Goal: Use online tool/utility

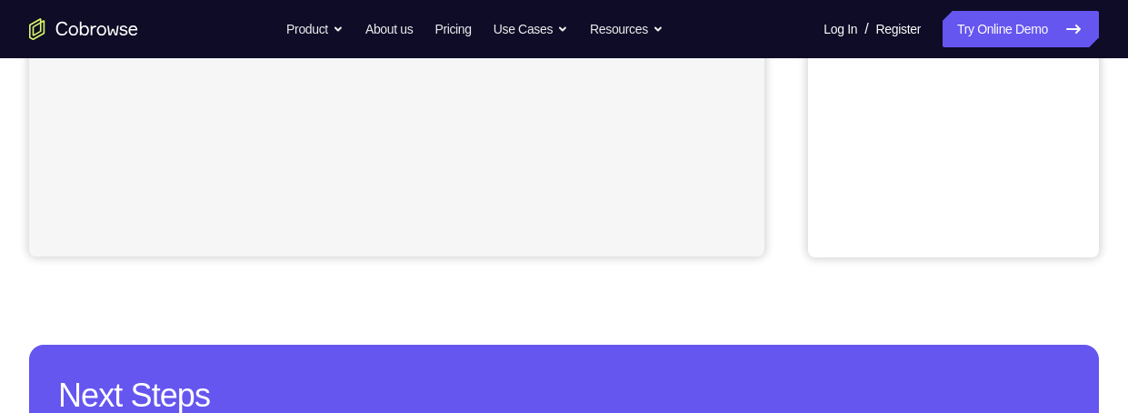
scroll to position [142, 0]
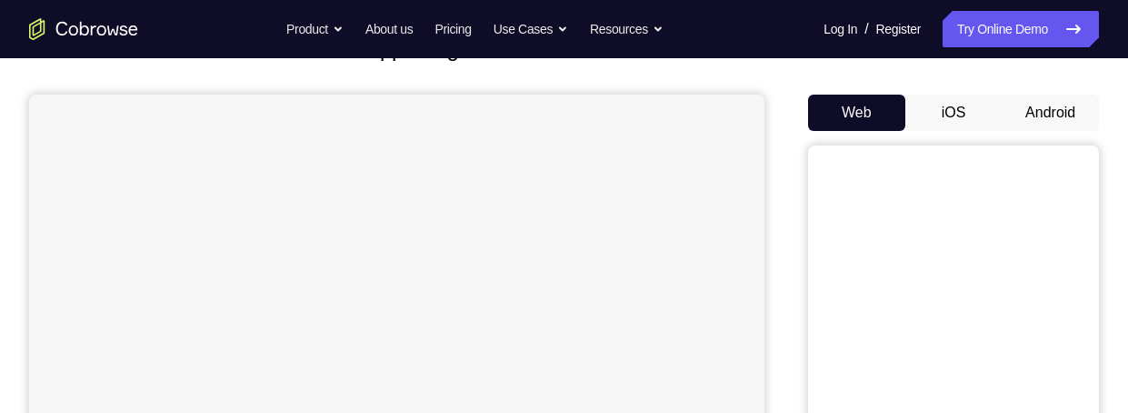
click at [1057, 118] on button "Android" at bounding box center [1050, 113] width 97 height 36
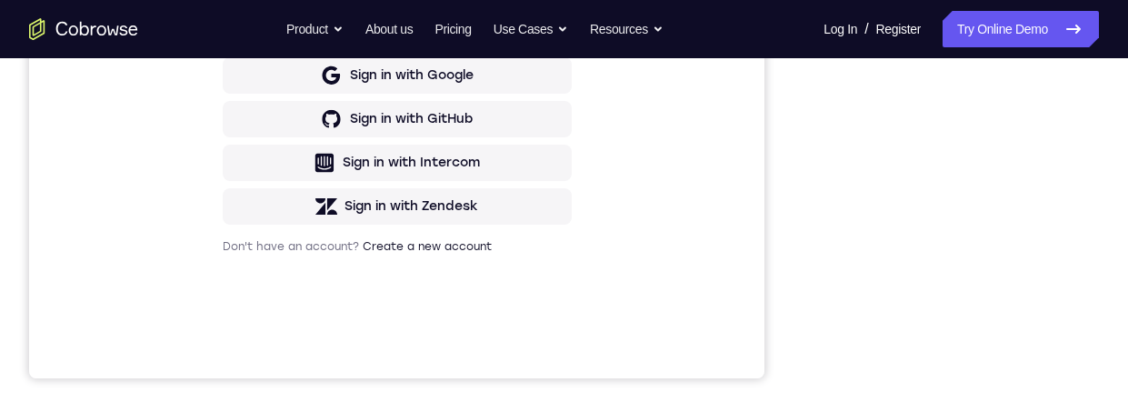
scroll to position [0, 0]
click at [951, 343] on div at bounding box center [951, 101] width 229 height 509
click at [1038, 263] on div at bounding box center [951, 101] width 229 height 509
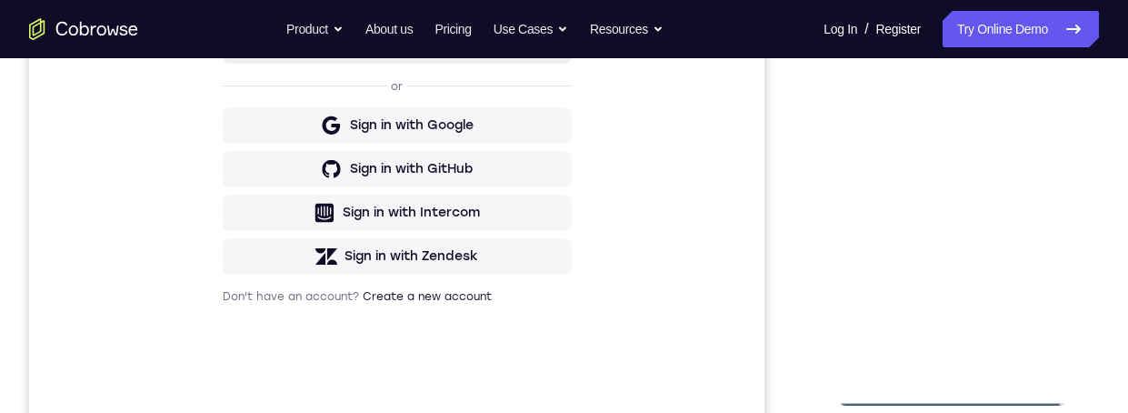
scroll to position [405, 0]
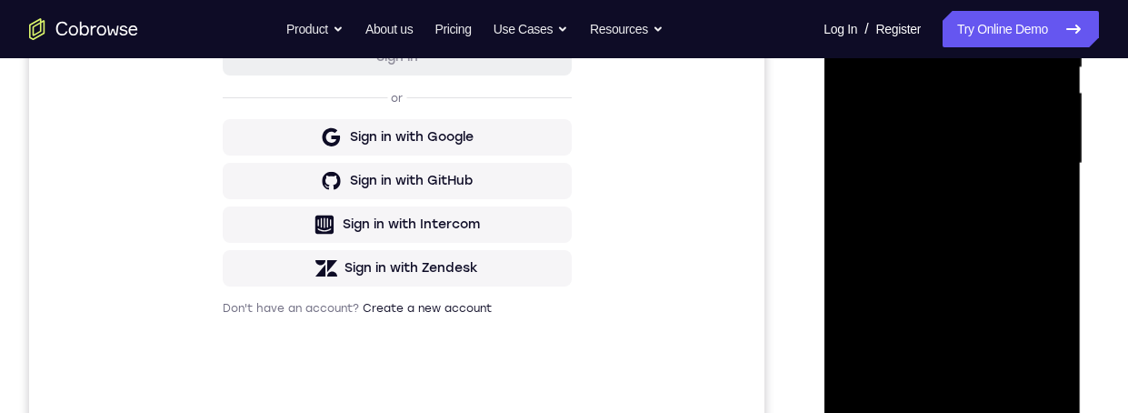
click at [1033, 326] on div at bounding box center [951, 163] width 229 height 509
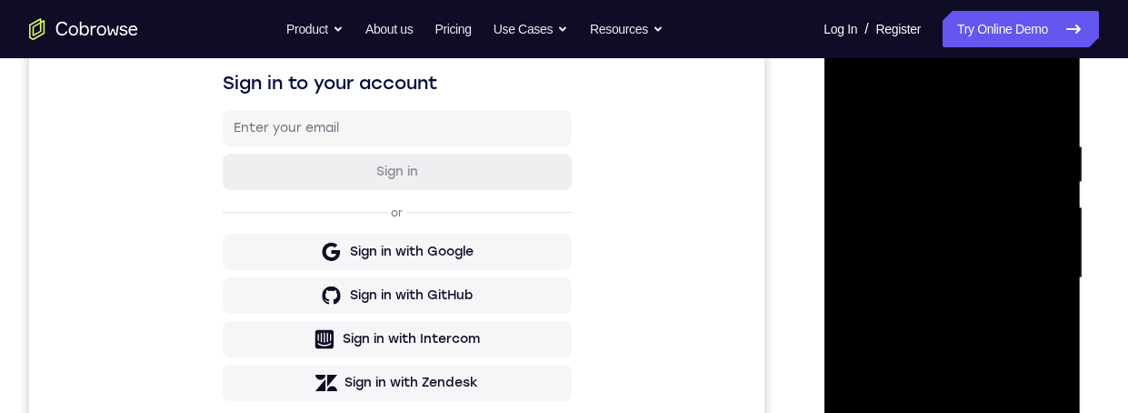
scroll to position [254, 0]
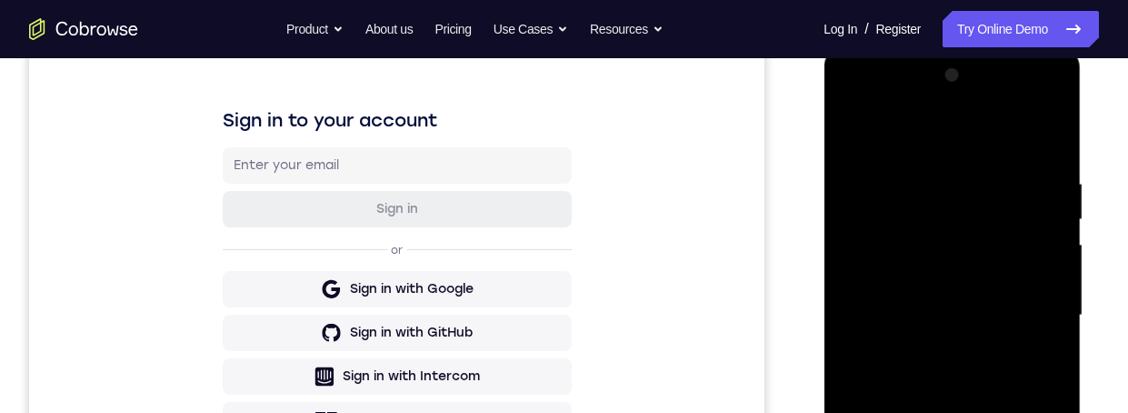
click at [997, 131] on div at bounding box center [951, 315] width 229 height 509
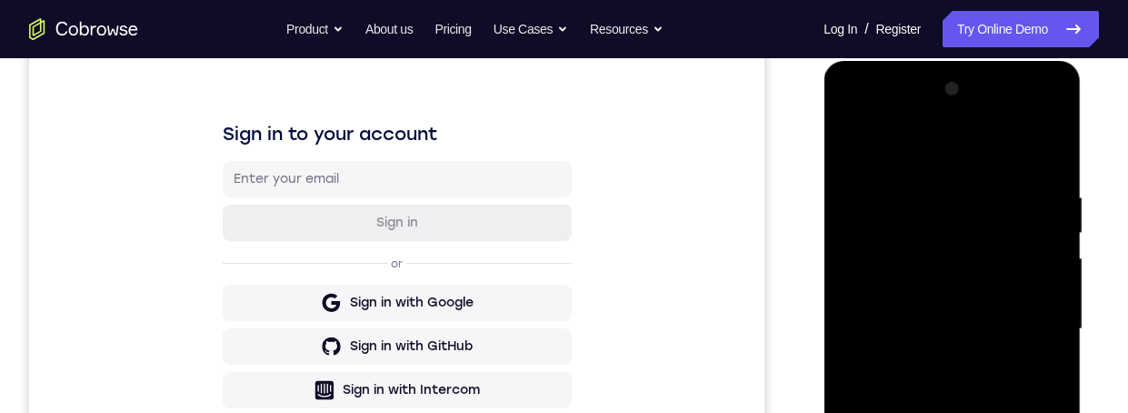
click at [970, 223] on div at bounding box center [951, 329] width 229 height 509
click at [1002, 212] on div at bounding box center [951, 329] width 229 height 509
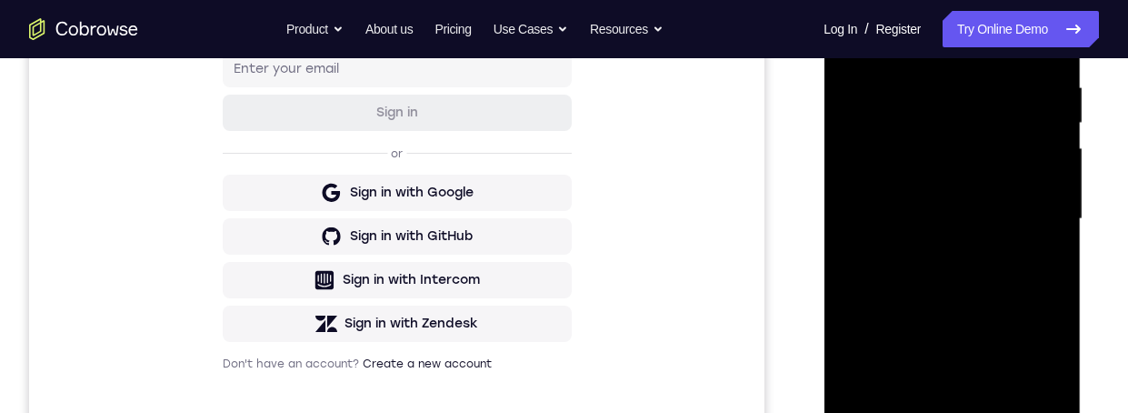
scroll to position [334, 0]
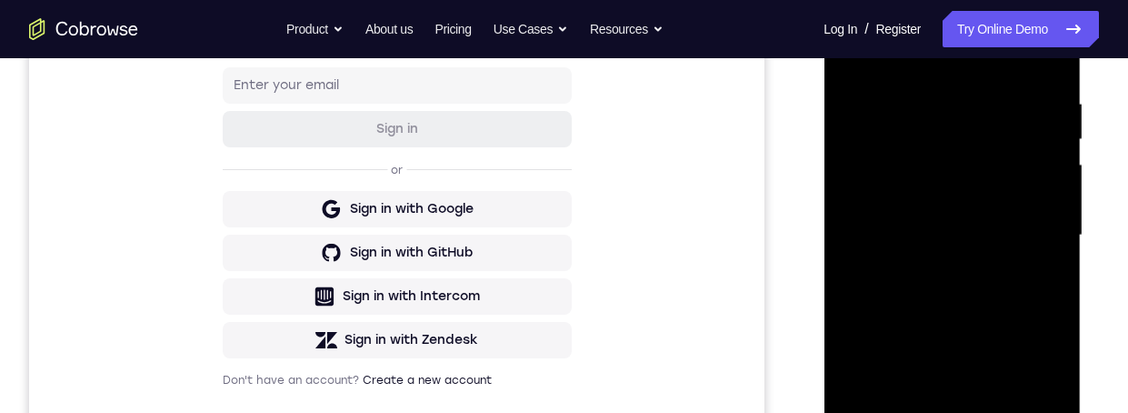
click at [973, 84] on div at bounding box center [951, 235] width 229 height 509
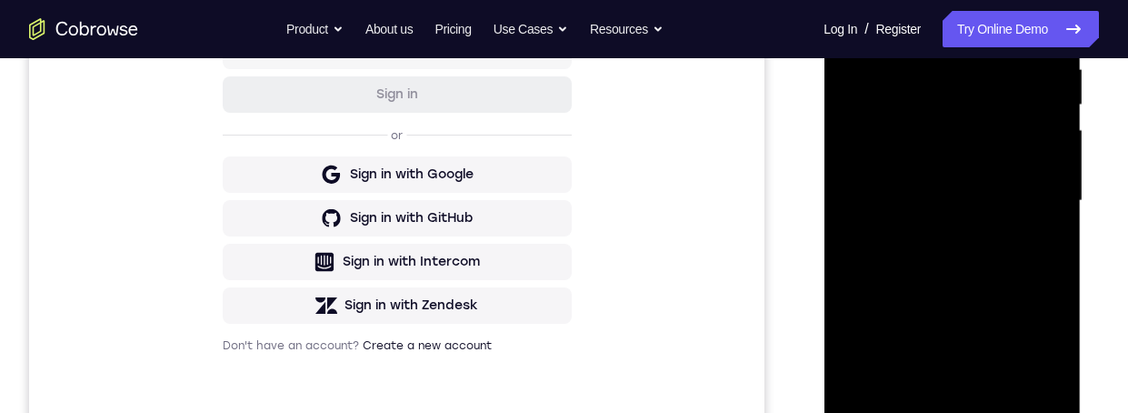
scroll to position [270, 0]
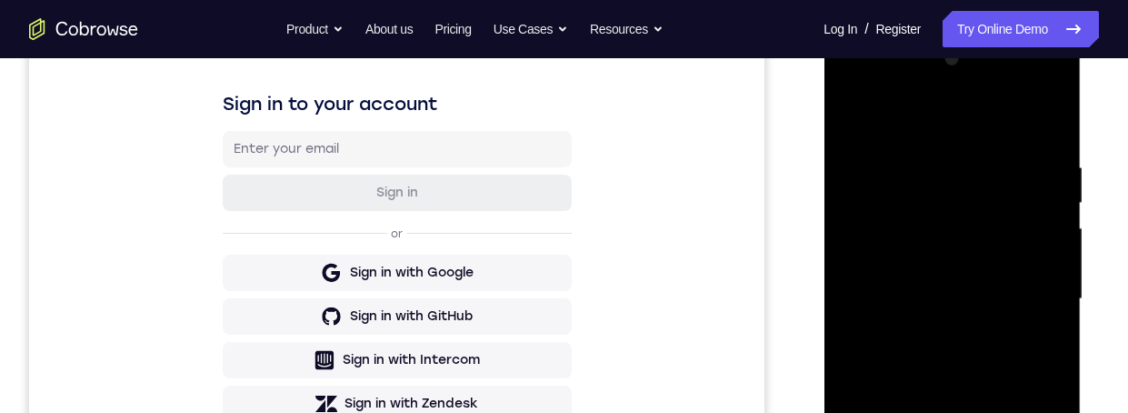
click at [1022, 152] on div at bounding box center [951, 299] width 229 height 509
click at [1023, 155] on div at bounding box center [951, 299] width 229 height 509
click at [1013, 117] on div at bounding box center [951, 299] width 229 height 509
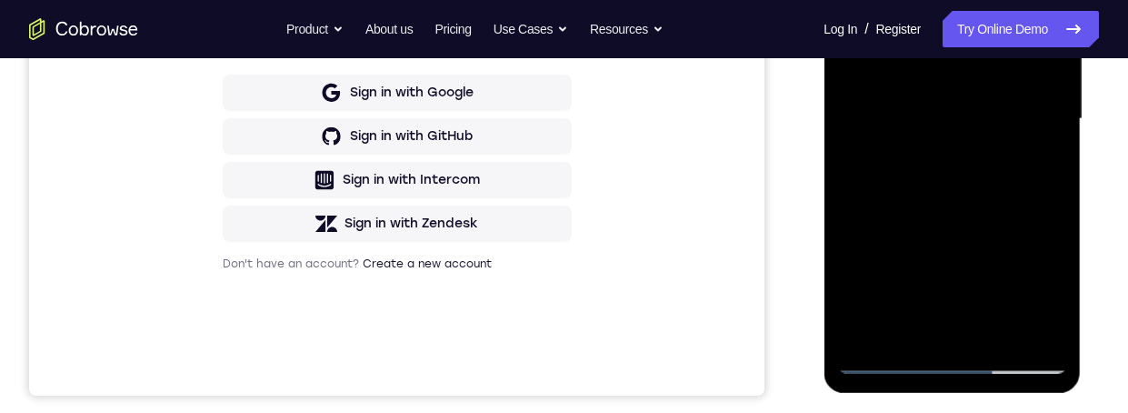
scroll to position [221, 0]
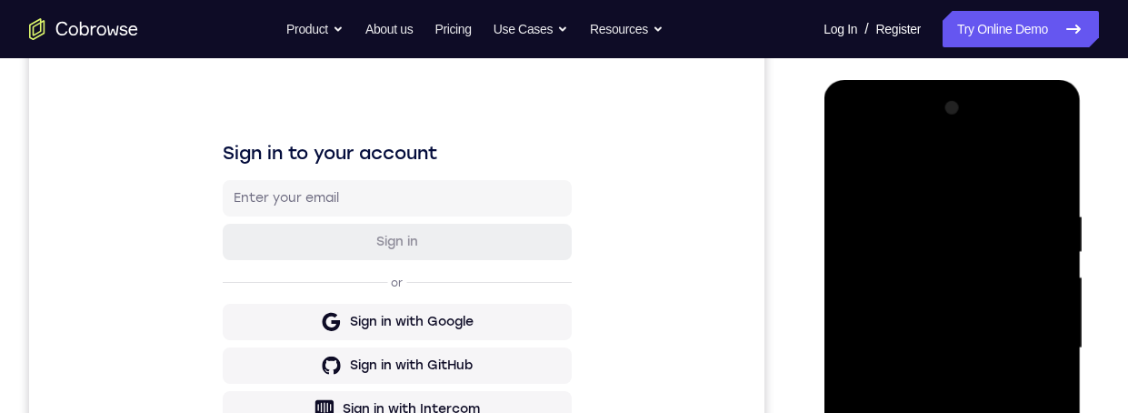
click at [1019, 195] on div at bounding box center [951, 348] width 229 height 509
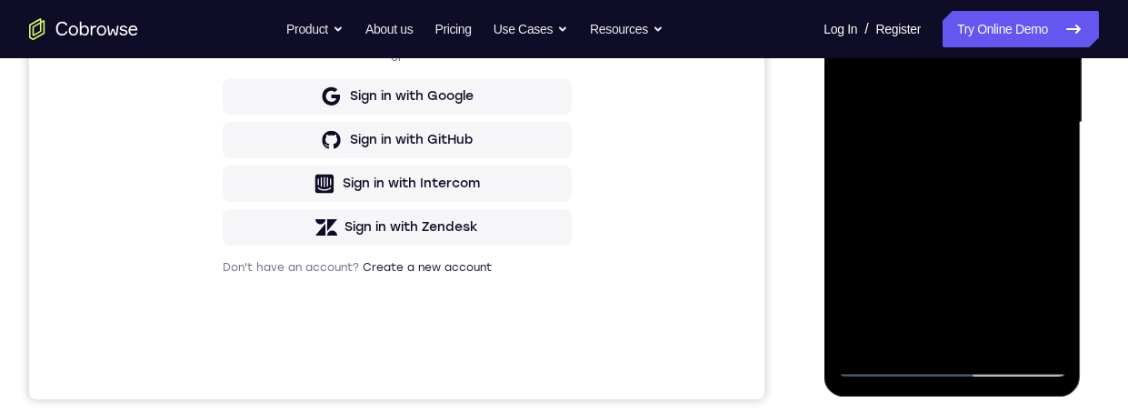
scroll to position [327, 0]
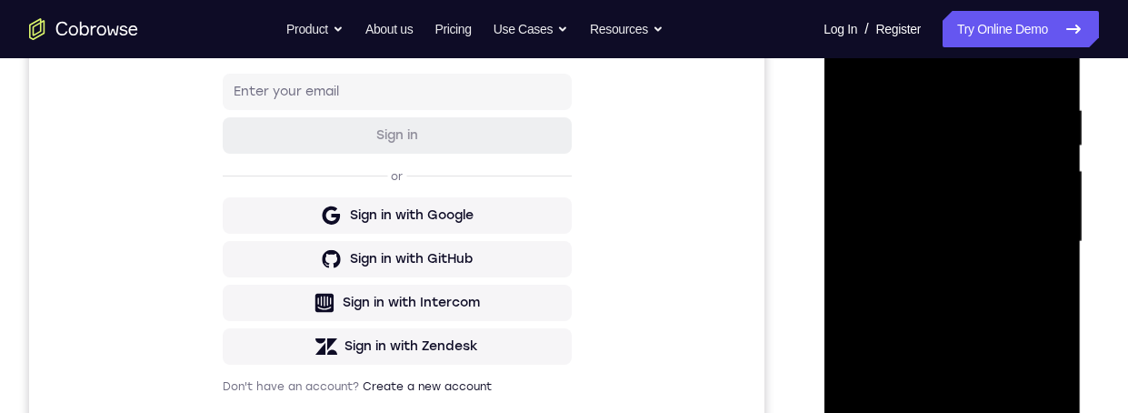
click at [973, 25] on div at bounding box center [951, 241] width 229 height 509
click at [973, 30] on div at bounding box center [951, 241] width 229 height 509
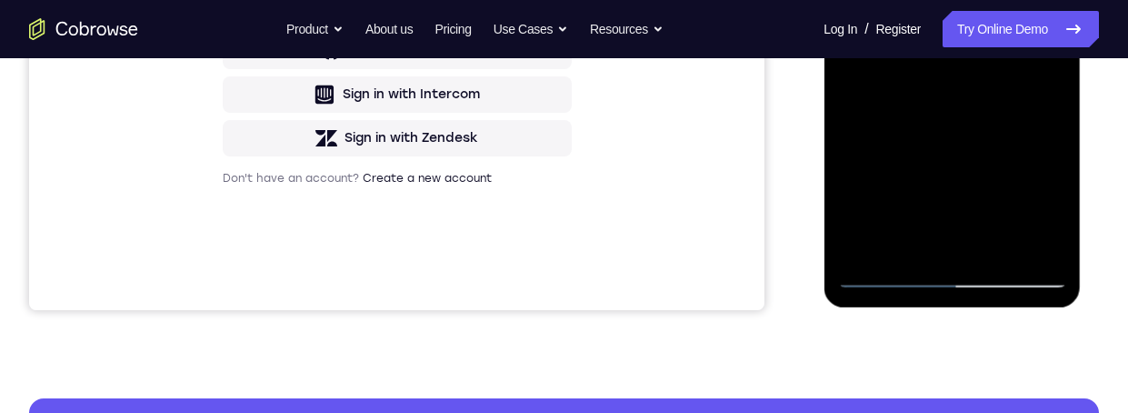
scroll to position [542, 0]
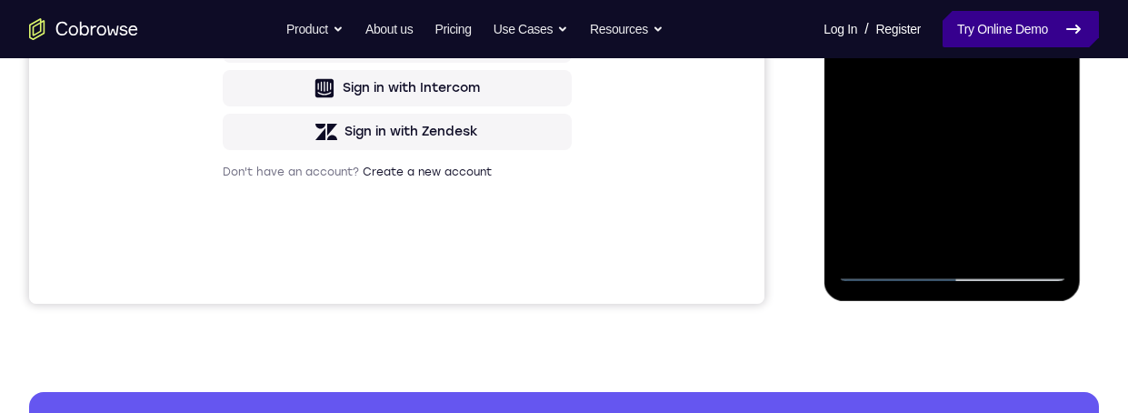
click at [1069, 30] on icon at bounding box center [1073, 29] width 22 height 22
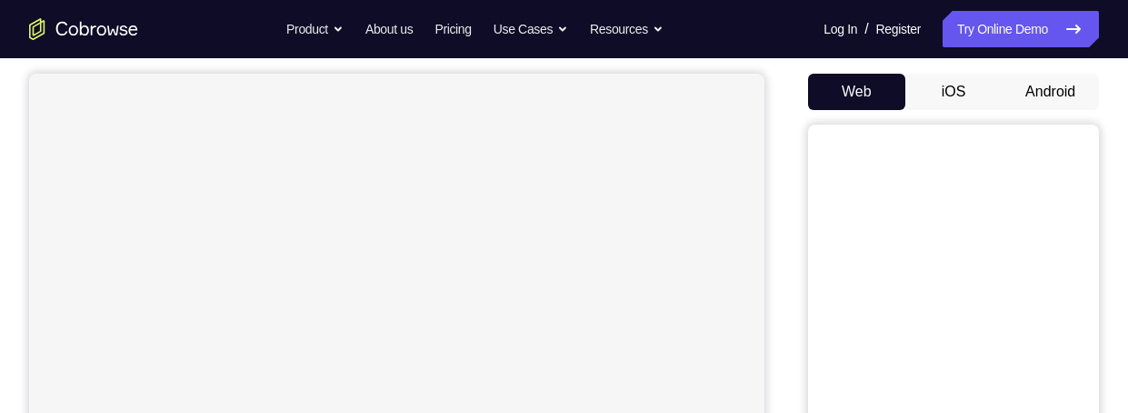
scroll to position [139, 0]
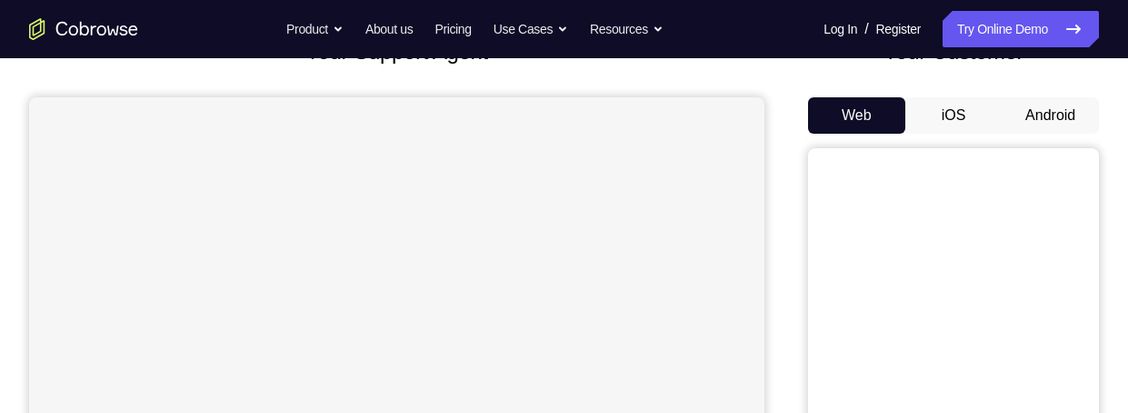
click at [1071, 110] on button "Android" at bounding box center [1050, 115] width 97 height 36
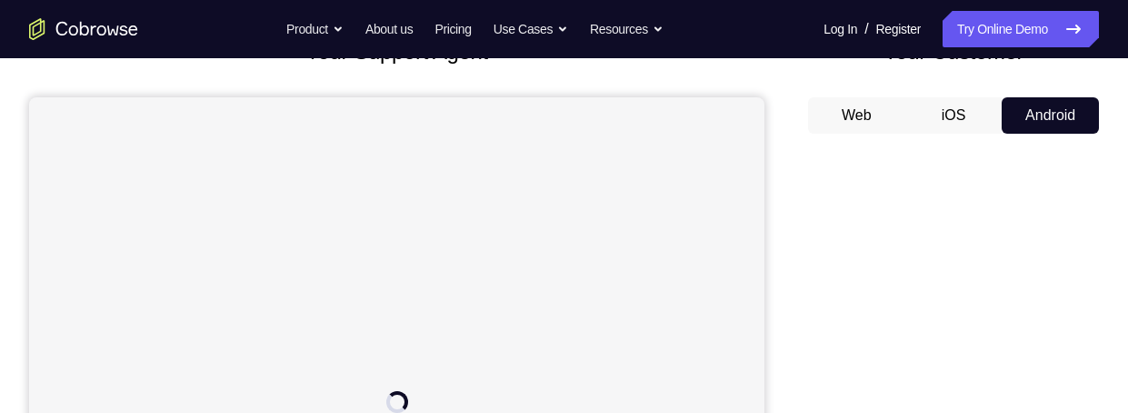
scroll to position [0, 0]
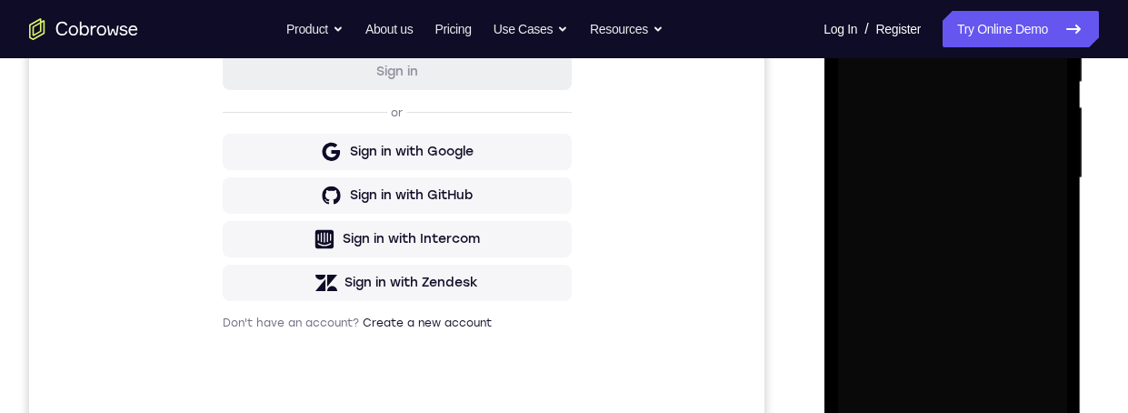
scroll to position [433, 0]
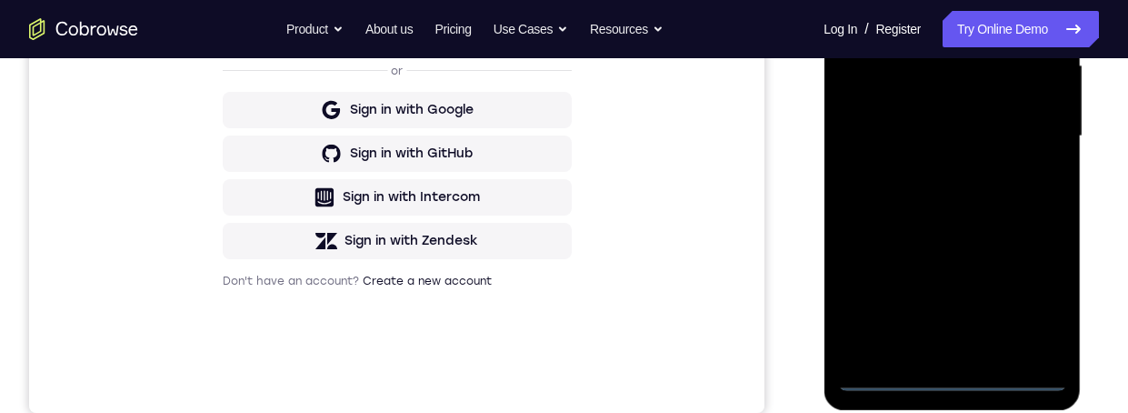
click at [958, 377] on div at bounding box center [951, 136] width 229 height 509
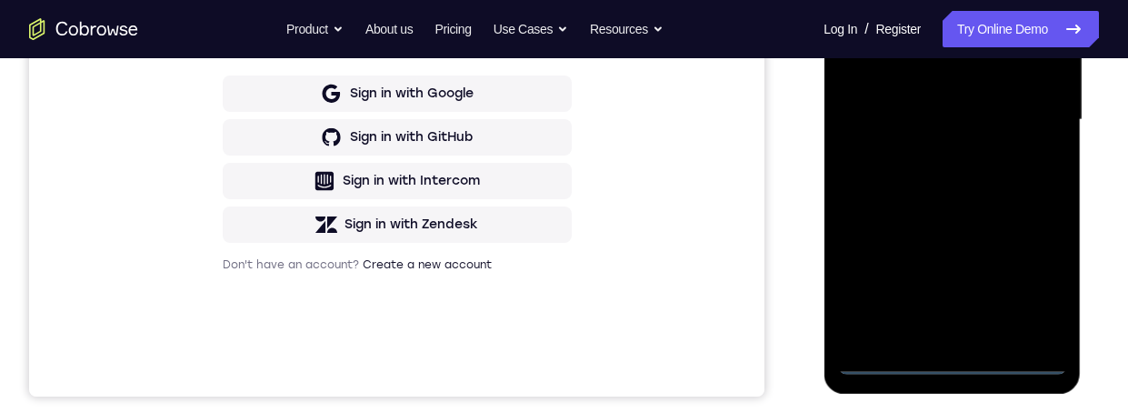
click at [1043, 283] on div at bounding box center [951, 119] width 229 height 509
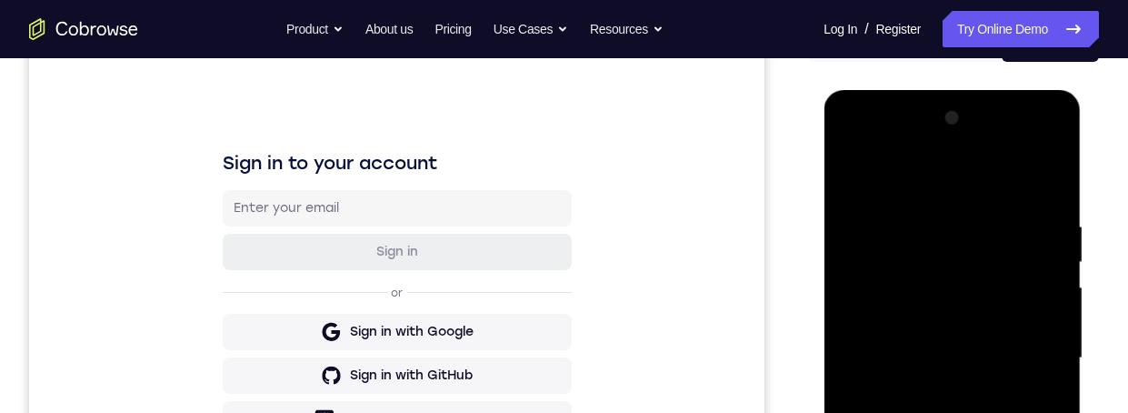
scroll to position [287, 0]
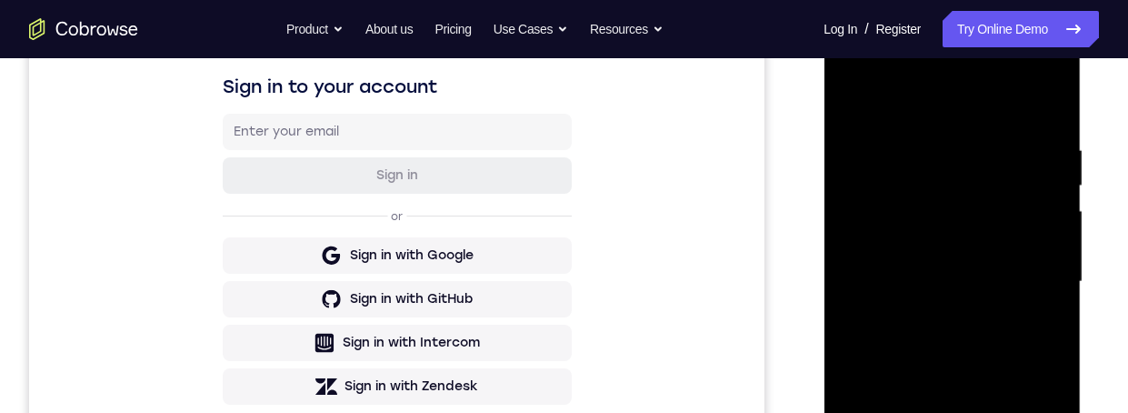
click at [989, 106] on div at bounding box center [951, 281] width 229 height 509
click at [959, 181] on div at bounding box center [951, 281] width 229 height 509
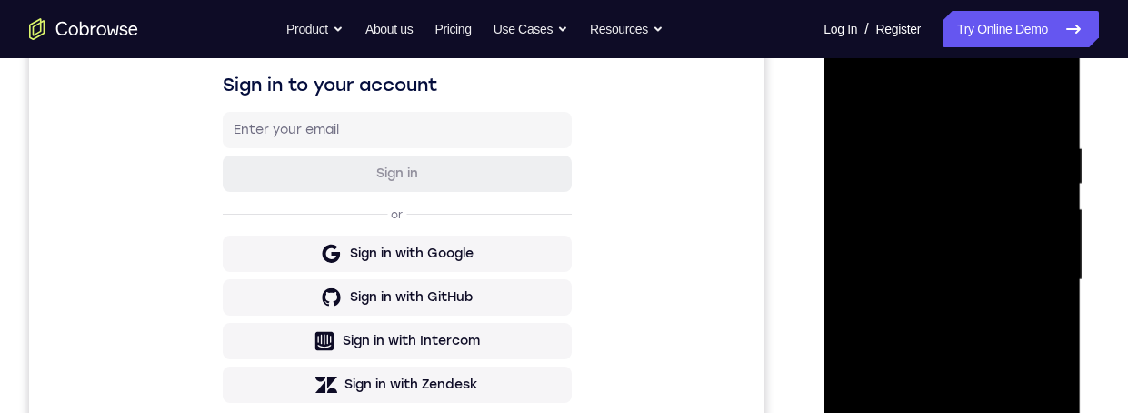
click at [1003, 128] on div at bounding box center [951, 279] width 229 height 509
click at [992, 363] on div at bounding box center [951, 279] width 229 height 509
click at [1057, 140] on div at bounding box center [951, 279] width 229 height 509
click at [1041, 232] on div at bounding box center [951, 279] width 229 height 509
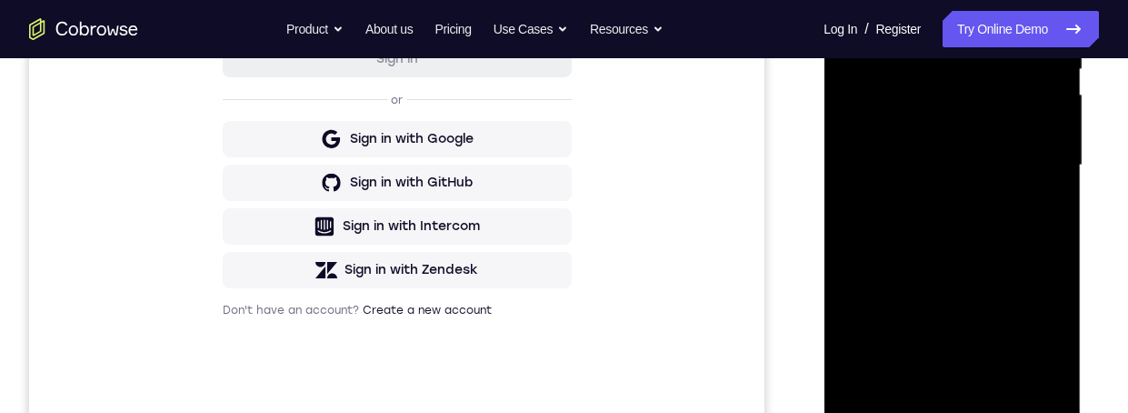
click at [1015, 10] on div at bounding box center [951, 165] width 229 height 509
click at [987, 42] on div at bounding box center [951, 165] width 229 height 509
click at [942, 189] on div at bounding box center [951, 165] width 229 height 509
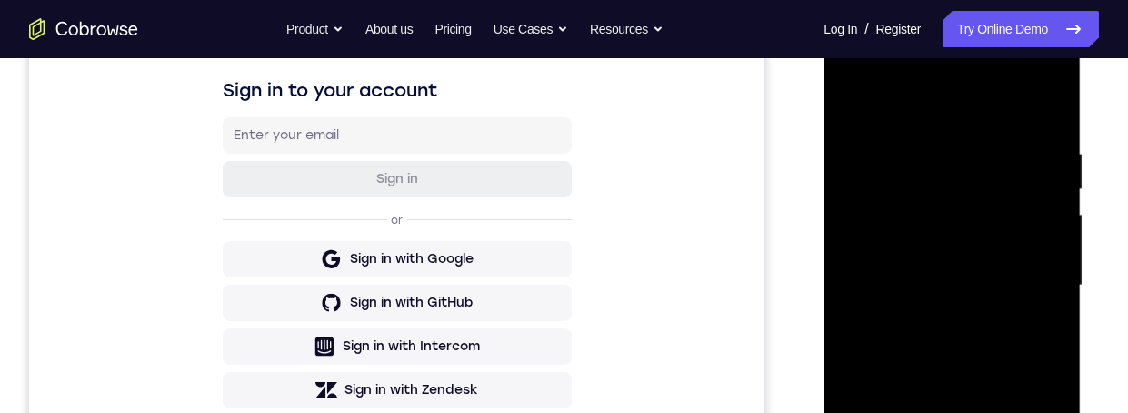
click at [1033, 220] on div at bounding box center [951, 285] width 229 height 509
click at [1031, 317] on div at bounding box center [951, 285] width 229 height 509
click at [979, 78] on div at bounding box center [951, 285] width 229 height 509
click at [995, 208] on div at bounding box center [951, 285] width 229 height 509
click at [1023, 213] on div at bounding box center [951, 285] width 229 height 509
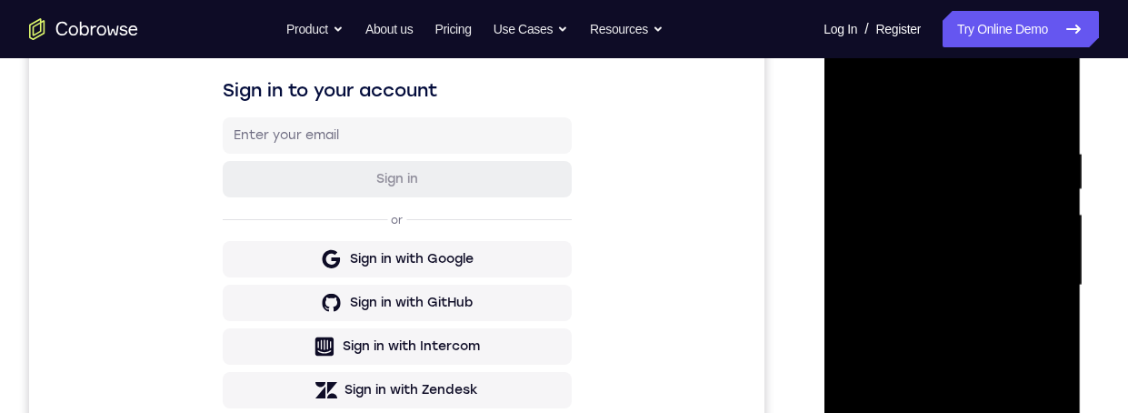
click at [973, 216] on div at bounding box center [951, 285] width 229 height 509
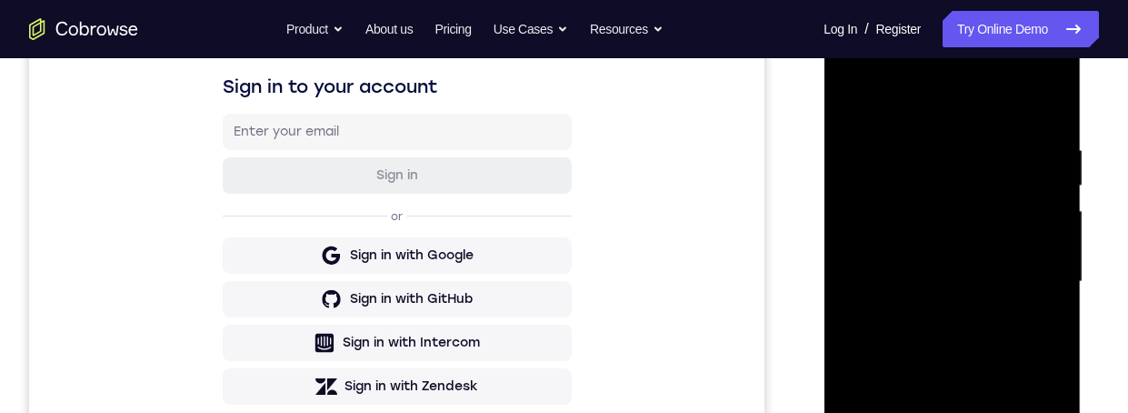
click at [1028, 260] on div at bounding box center [951, 281] width 229 height 509
click at [1029, 258] on div at bounding box center [951, 281] width 229 height 509
click at [1049, 291] on div at bounding box center [951, 281] width 229 height 509
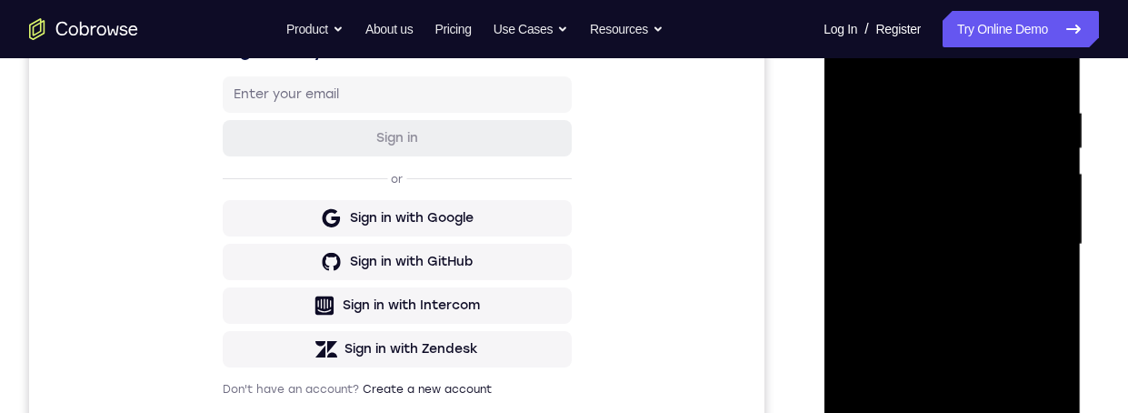
scroll to position [271, 0]
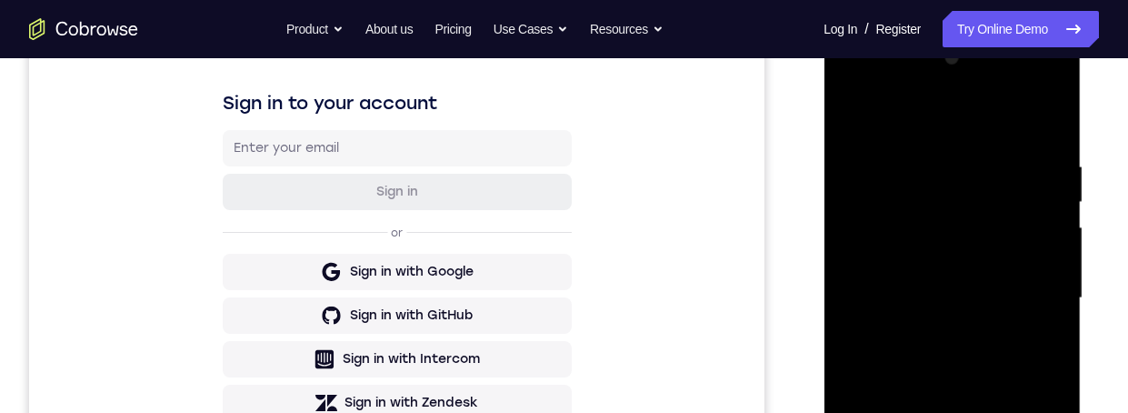
click at [1057, 122] on div at bounding box center [951, 298] width 229 height 509
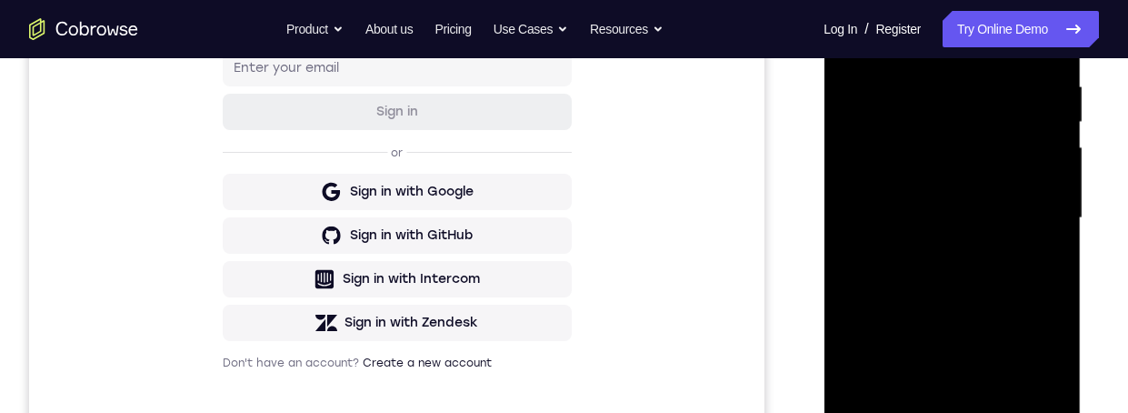
scroll to position [309, 0]
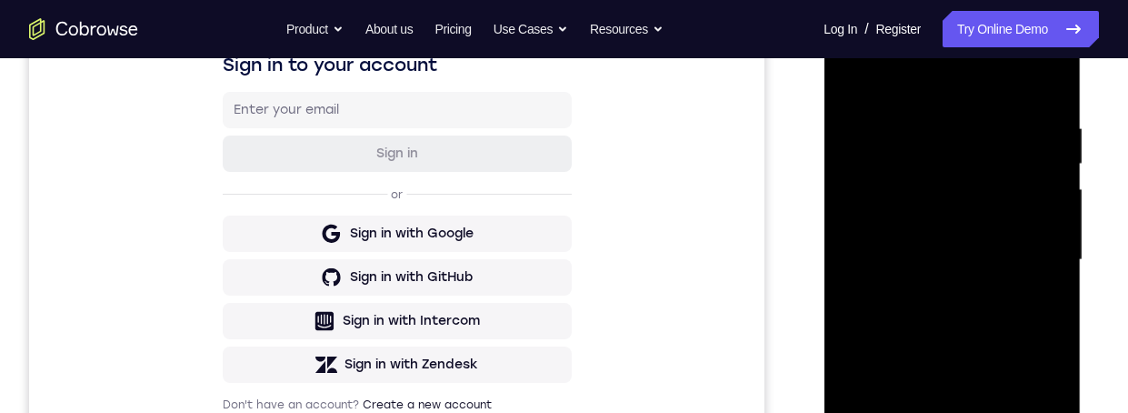
click at [903, 412] on div at bounding box center [951, 259] width 229 height 509
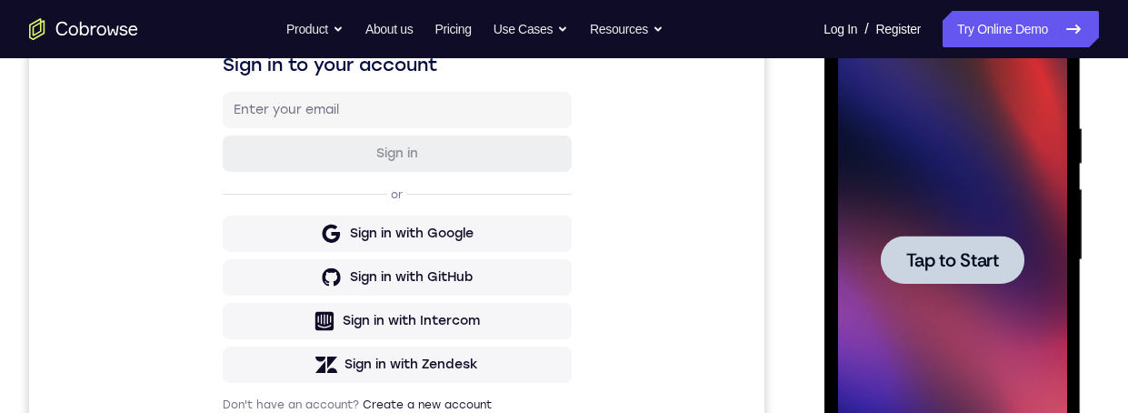
scroll to position [479, 0]
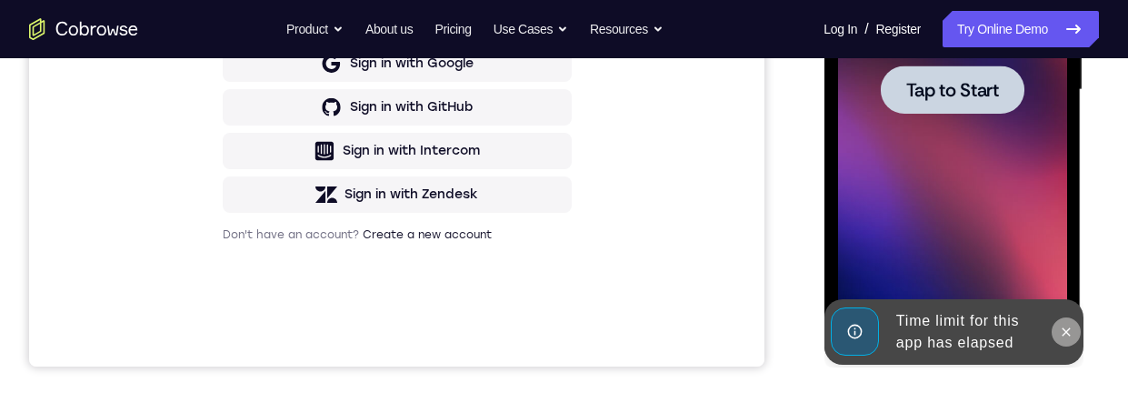
click at [1062, 324] on icon at bounding box center [1065, 331] width 15 height 15
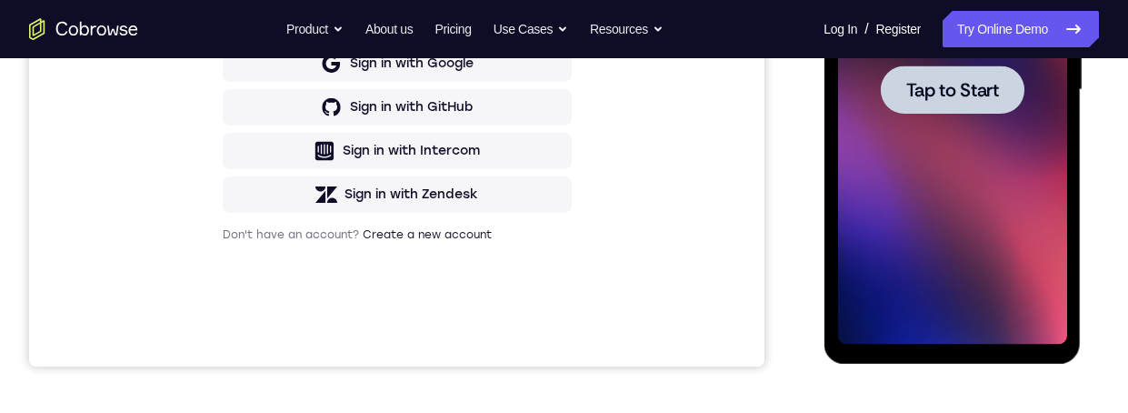
click at [1041, 242] on div at bounding box center [951, 89] width 229 height 509
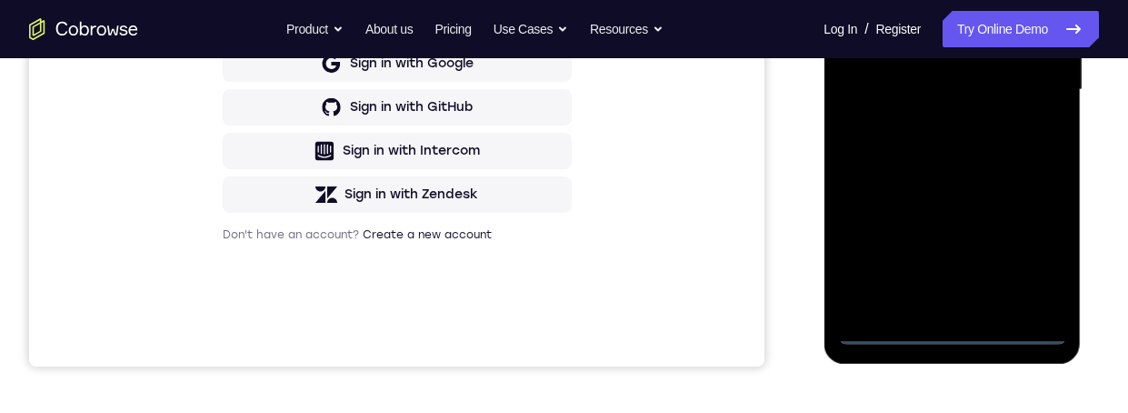
click at [961, 337] on div at bounding box center [951, 89] width 229 height 509
click at [1033, 247] on div at bounding box center [951, 89] width 229 height 509
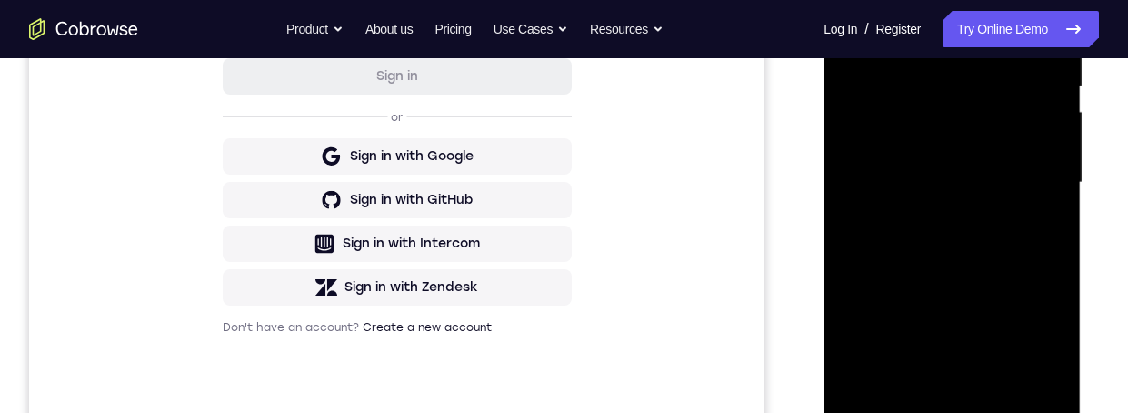
scroll to position [329, 0]
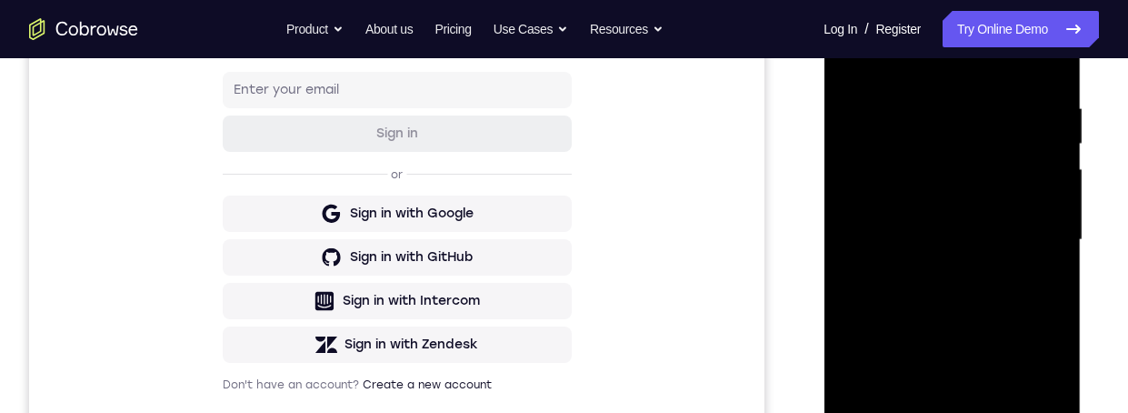
click at [999, 67] on div at bounding box center [951, 239] width 229 height 509
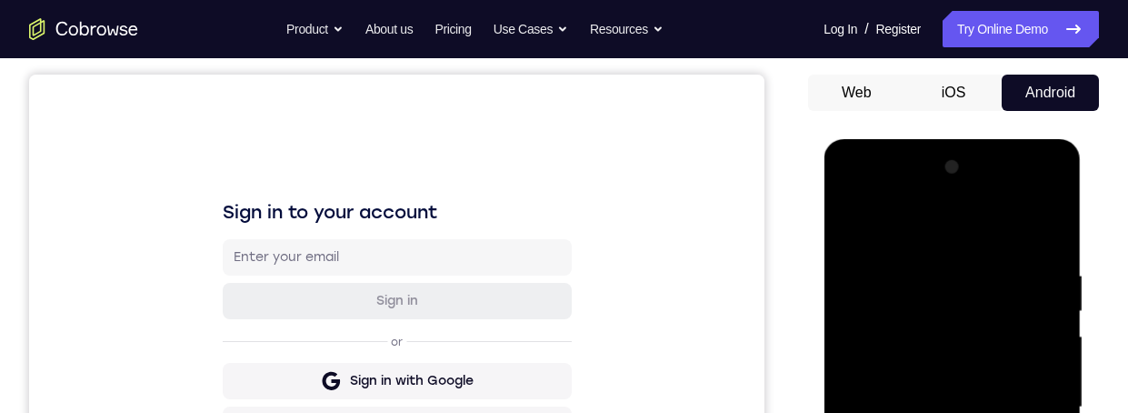
click at [1028, 391] on div at bounding box center [951, 407] width 229 height 509
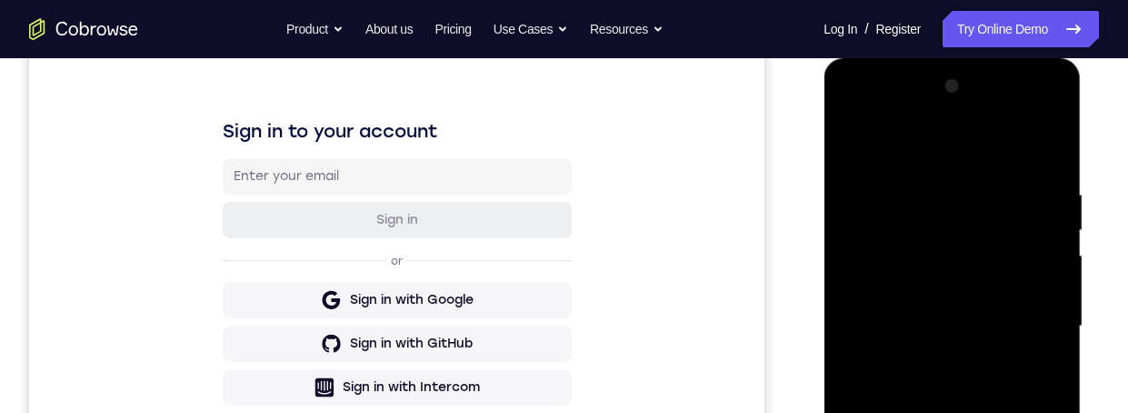
scroll to position [278, 0]
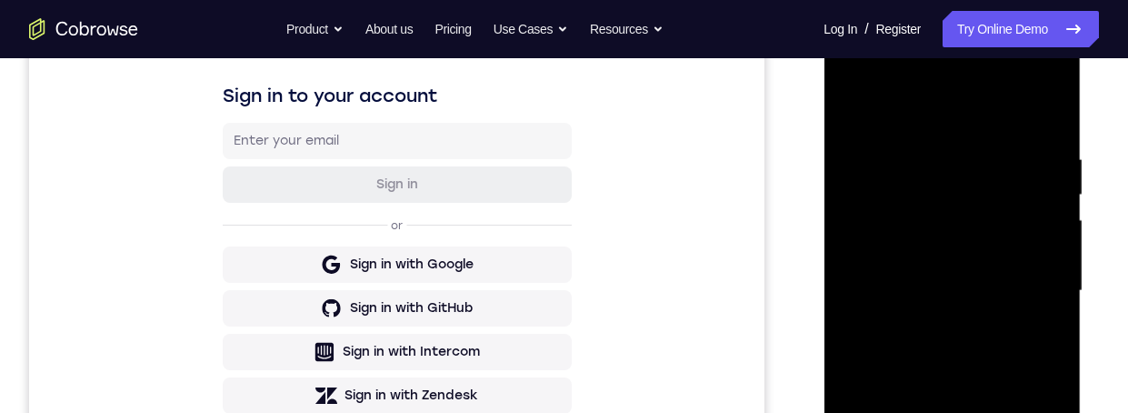
click at [976, 321] on div at bounding box center [951, 290] width 229 height 509
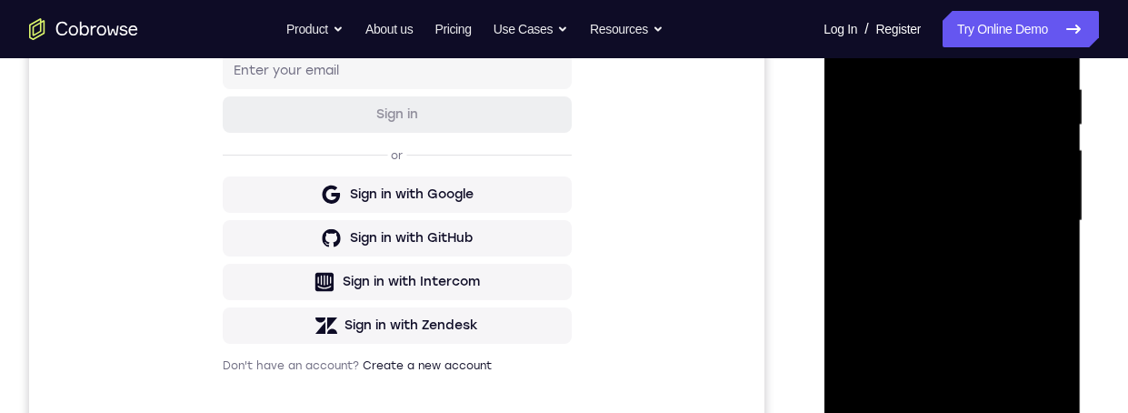
click at [888, 412] on div at bounding box center [951, 220] width 229 height 509
click at [889, 412] on div at bounding box center [951, 220] width 229 height 509
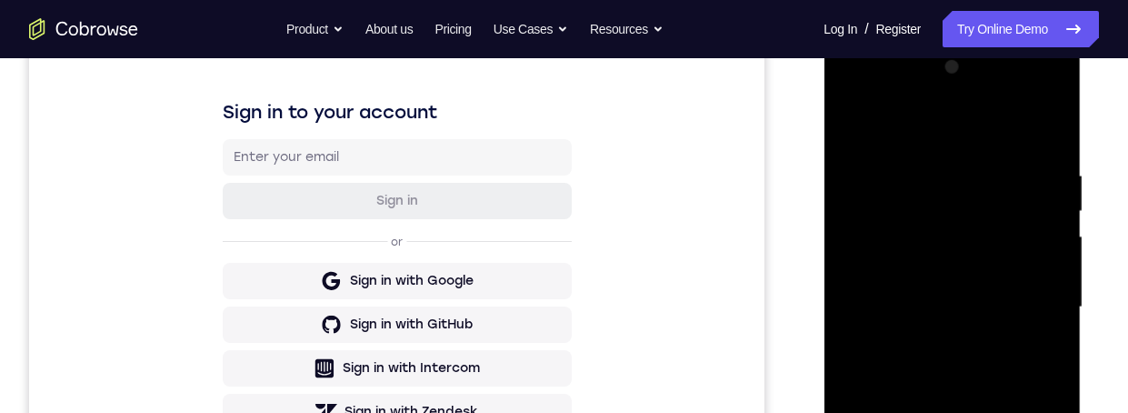
scroll to position [324, 0]
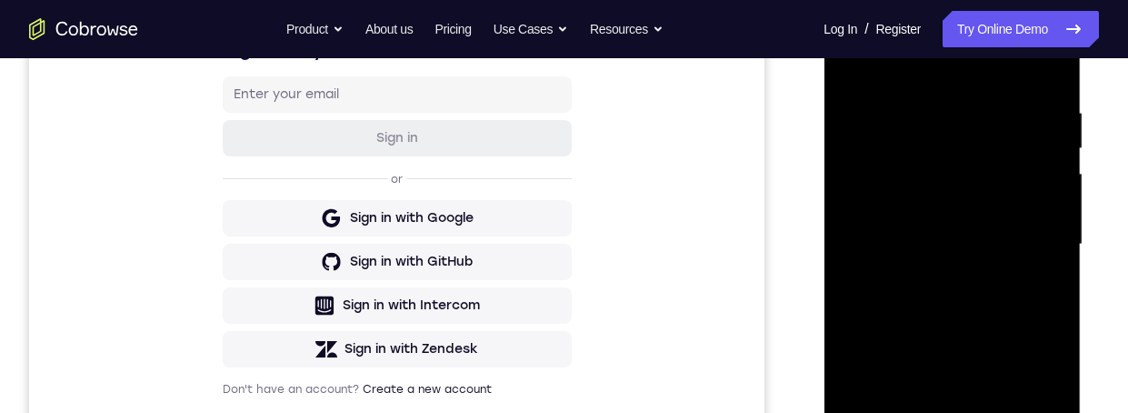
click at [941, 282] on div at bounding box center [951, 244] width 229 height 509
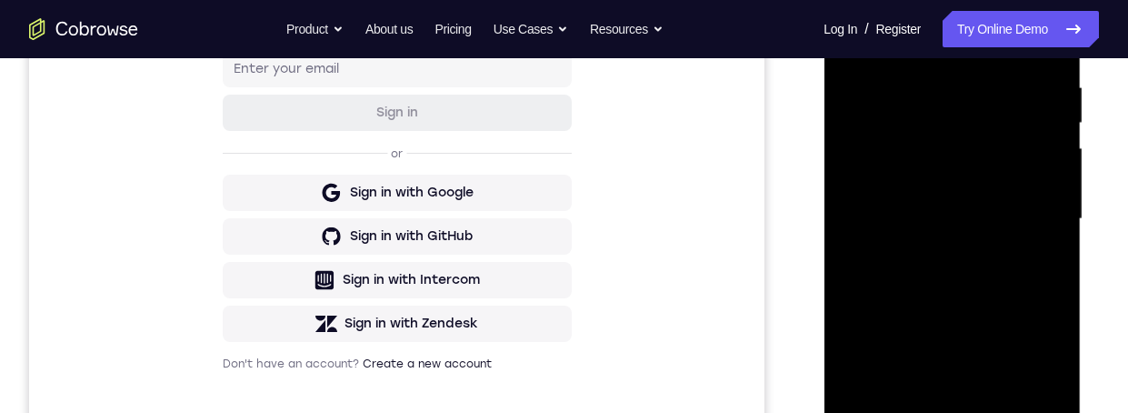
click at [879, 173] on div at bounding box center [951, 219] width 229 height 509
click at [7, 65] on div "Your Support Agent Your Customer Web iOS Android Next Steps We’d be happy to gi…" at bounding box center [564, 307] width 1128 height 1199
click at [937, 248] on div at bounding box center [951, 219] width 229 height 509
click at [1014, 205] on div at bounding box center [951, 219] width 229 height 509
click at [1010, 189] on div at bounding box center [951, 219] width 229 height 509
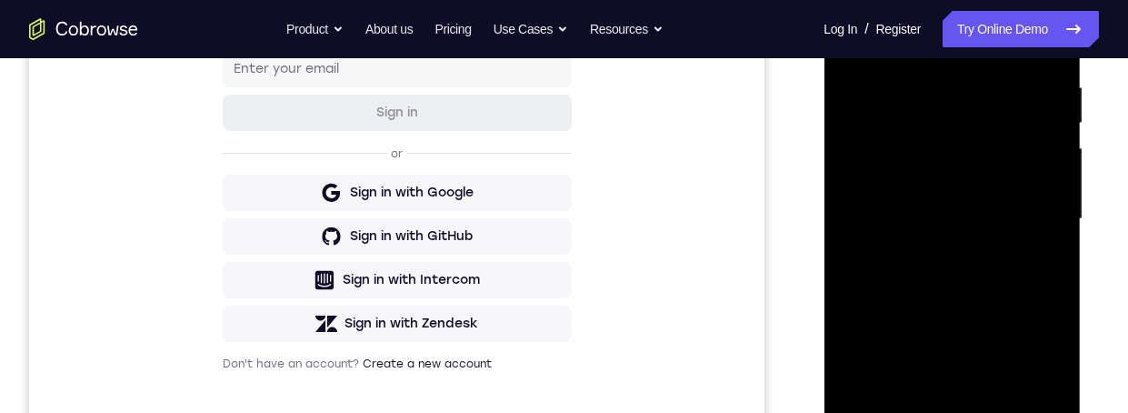
click at [988, 149] on div at bounding box center [951, 219] width 229 height 509
click at [984, 141] on div at bounding box center [951, 219] width 229 height 509
click at [1005, 188] on div at bounding box center [951, 219] width 229 height 509
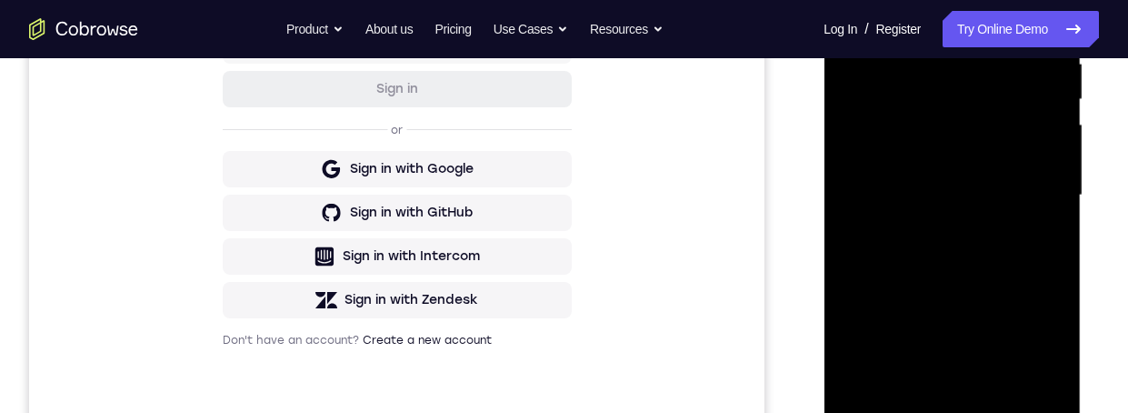
scroll to position [365, 0]
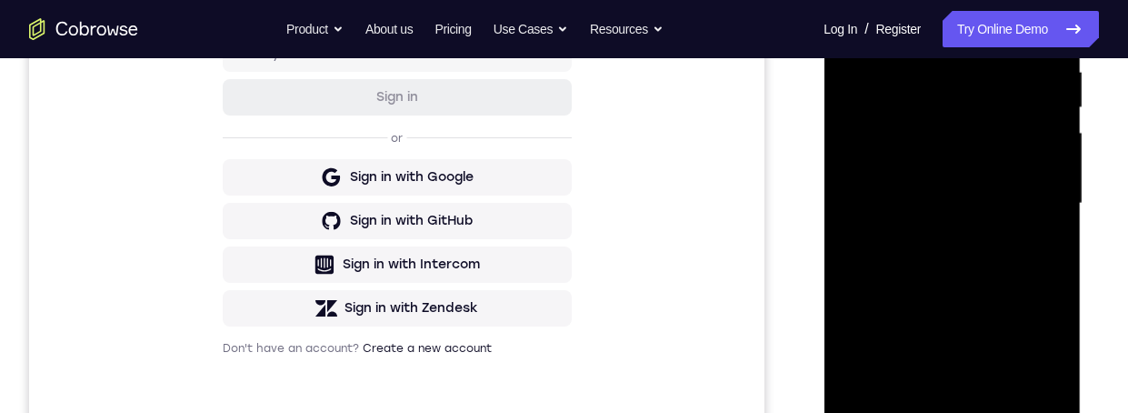
click at [1024, 169] on div at bounding box center [951, 203] width 229 height 509
click at [1033, 163] on div at bounding box center [951, 203] width 229 height 509
click at [1032, 178] on div at bounding box center [951, 203] width 229 height 509
click at [1031, 178] on div at bounding box center [951, 203] width 229 height 509
click at [1028, 175] on div at bounding box center [951, 203] width 229 height 509
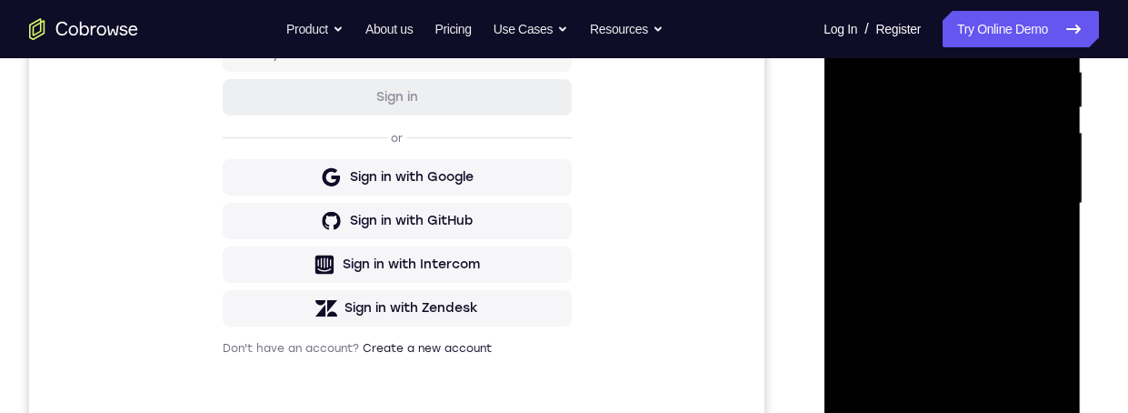
click at [1029, 177] on div at bounding box center [951, 203] width 229 height 509
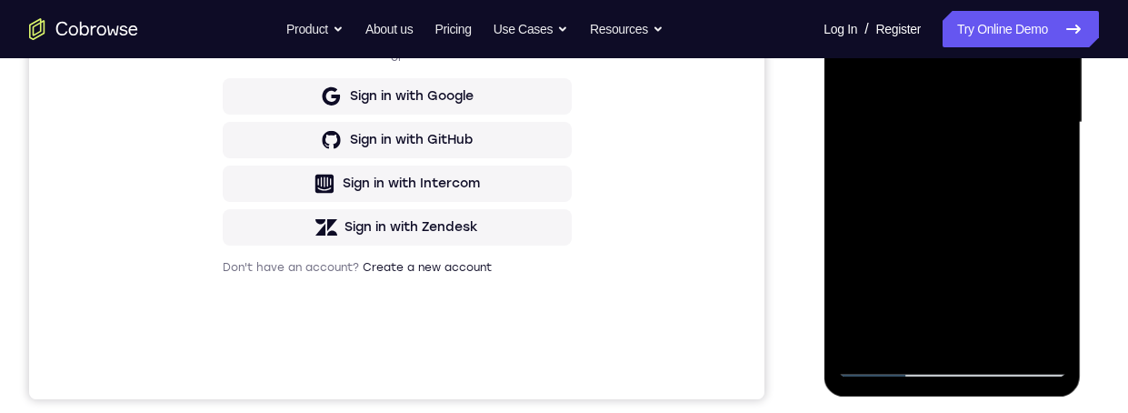
scroll to position [414, 0]
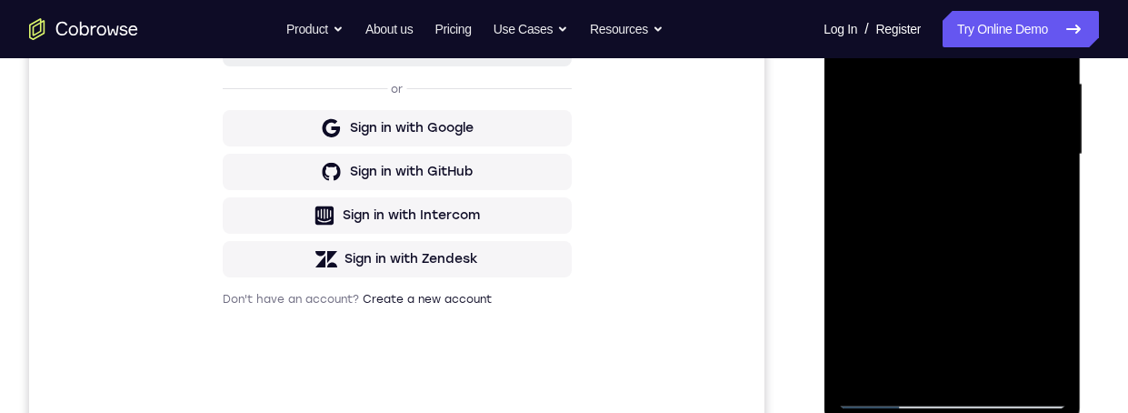
click at [1028, 159] on div at bounding box center [951, 154] width 229 height 509
click at [877, 125] on div at bounding box center [951, 154] width 229 height 509
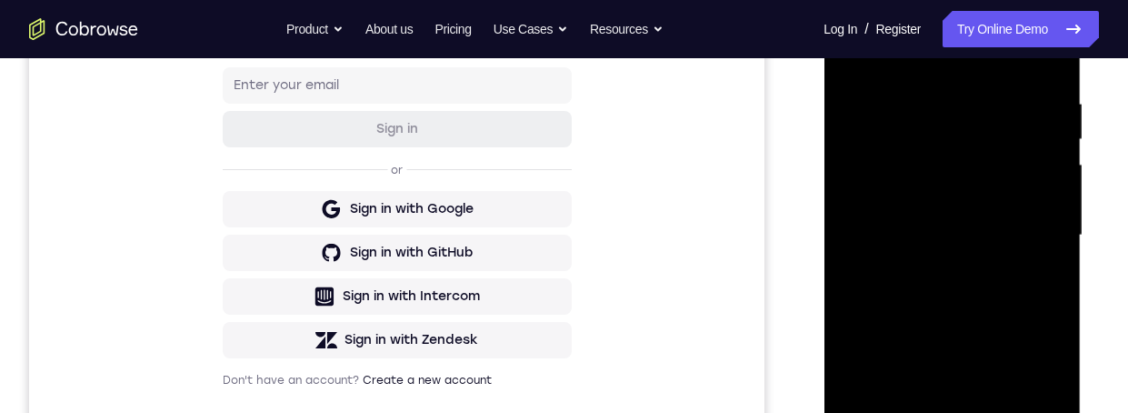
scroll to position [371, 0]
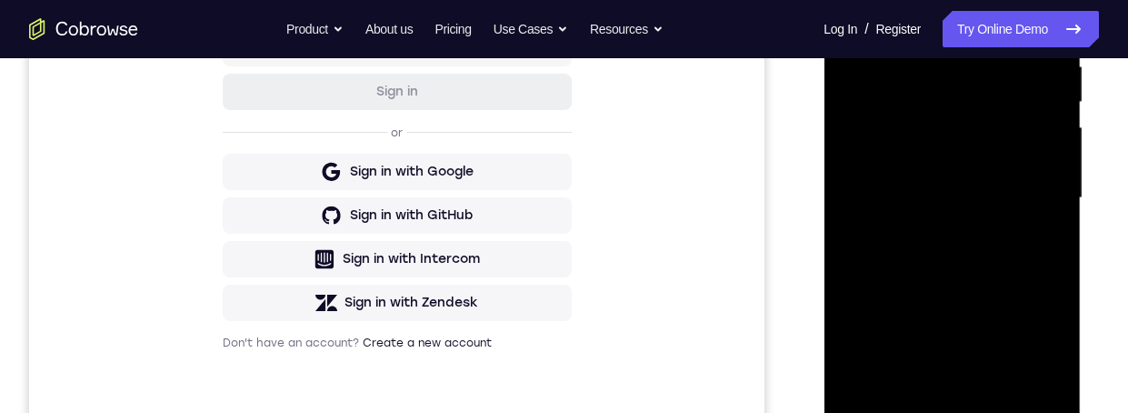
click at [957, 251] on div at bounding box center [951, 198] width 229 height 509
click at [970, 253] on div at bounding box center [951, 197] width 229 height 509
click at [959, 248] on div at bounding box center [951, 197] width 229 height 509
click at [970, 248] on div at bounding box center [951, 197] width 229 height 509
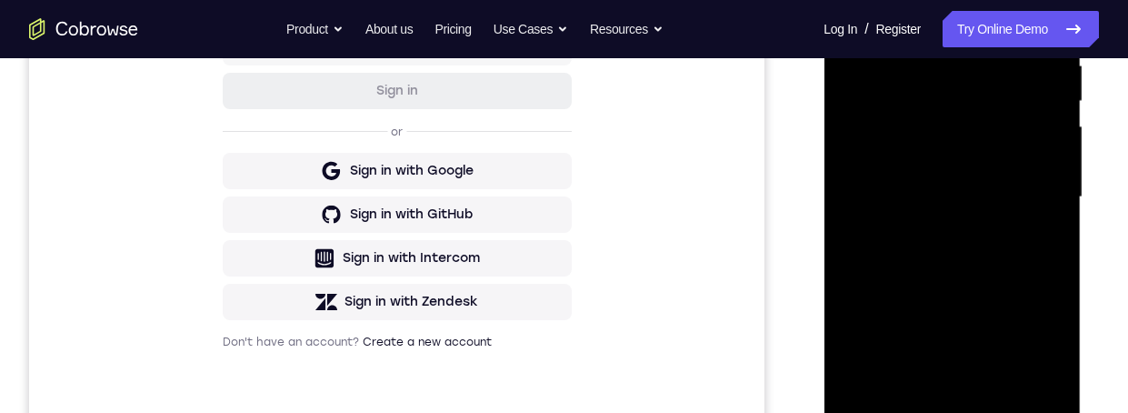
click at [971, 251] on div at bounding box center [951, 197] width 229 height 509
click at [970, 246] on div at bounding box center [951, 197] width 229 height 509
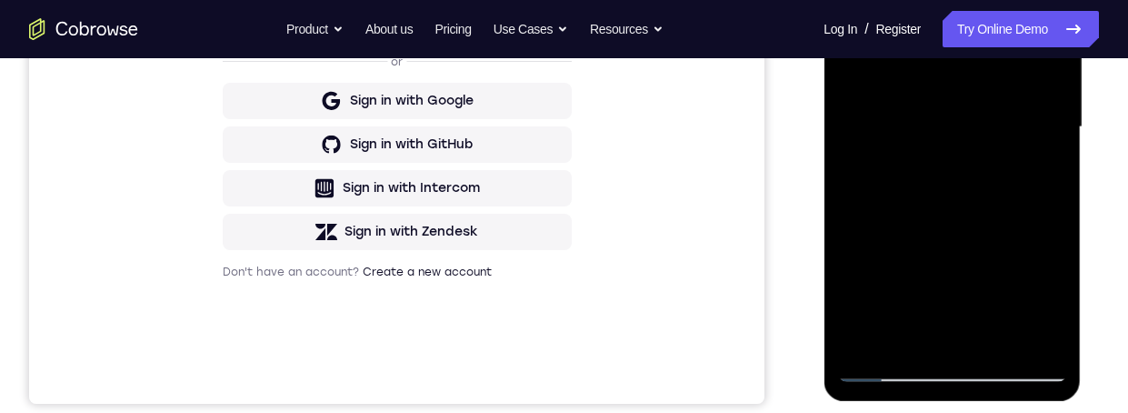
click at [953, 181] on div at bounding box center [951, 127] width 229 height 509
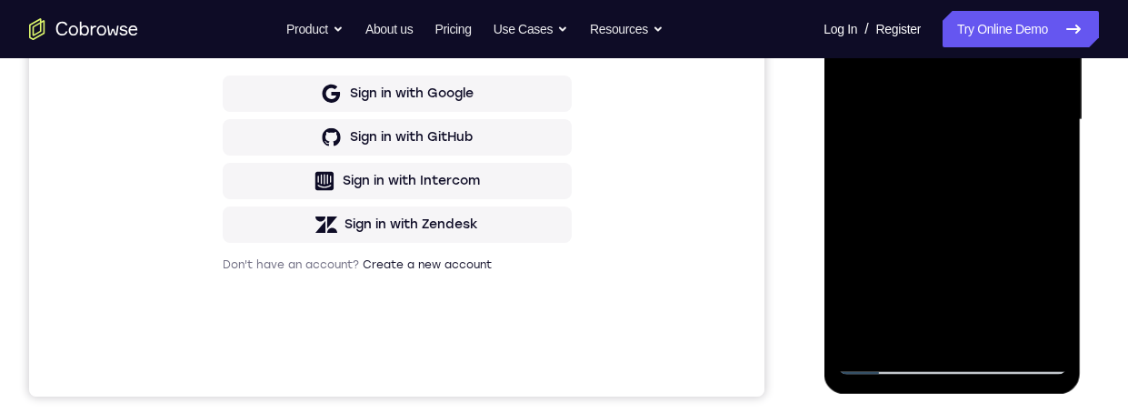
click at [874, 149] on div at bounding box center [951, 119] width 229 height 509
click at [971, 168] on div at bounding box center [951, 119] width 229 height 509
click at [870, 147] on div at bounding box center [951, 119] width 229 height 509
click at [879, 147] on div at bounding box center [951, 119] width 229 height 509
click at [875, 146] on div at bounding box center [951, 119] width 229 height 509
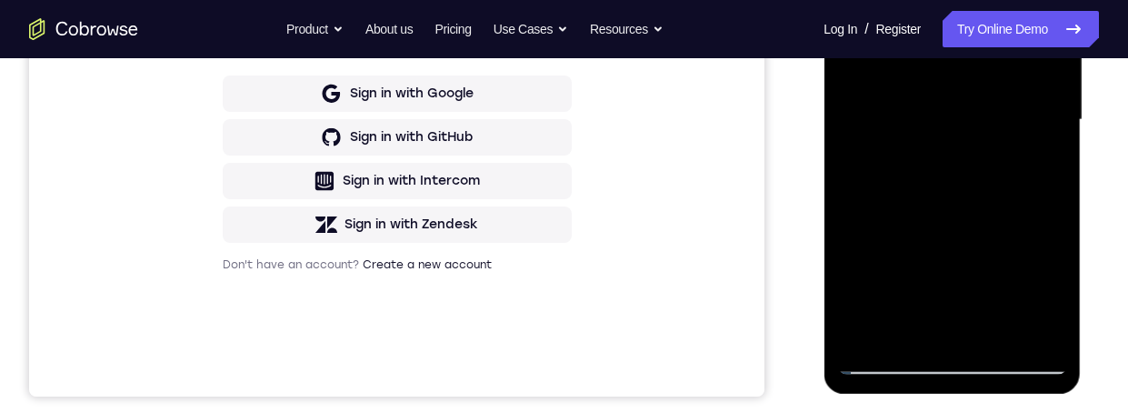
click at [883, 149] on div at bounding box center [951, 119] width 229 height 509
click at [883, 146] on div at bounding box center [951, 119] width 229 height 509
click at [1031, 123] on div at bounding box center [951, 119] width 229 height 509
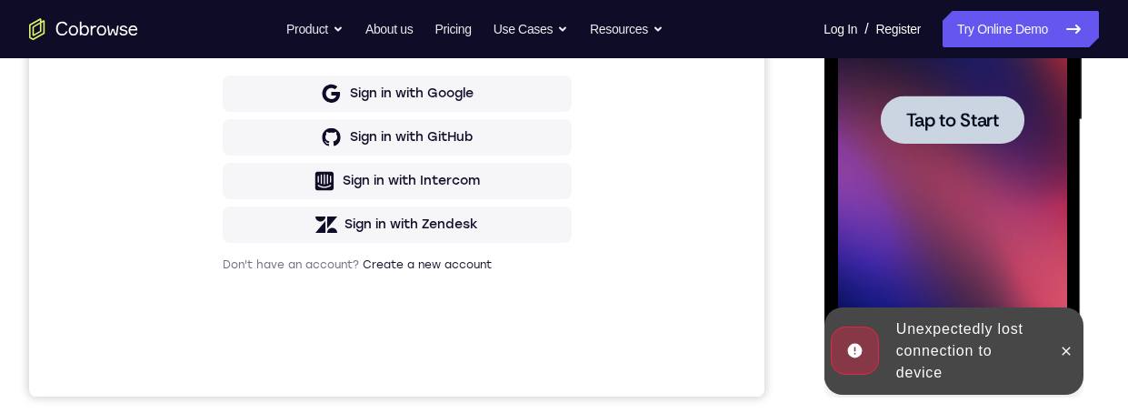
click at [1070, 348] on icon at bounding box center [1065, 351] width 15 height 15
click at [1025, 227] on div at bounding box center [951, 119] width 229 height 509
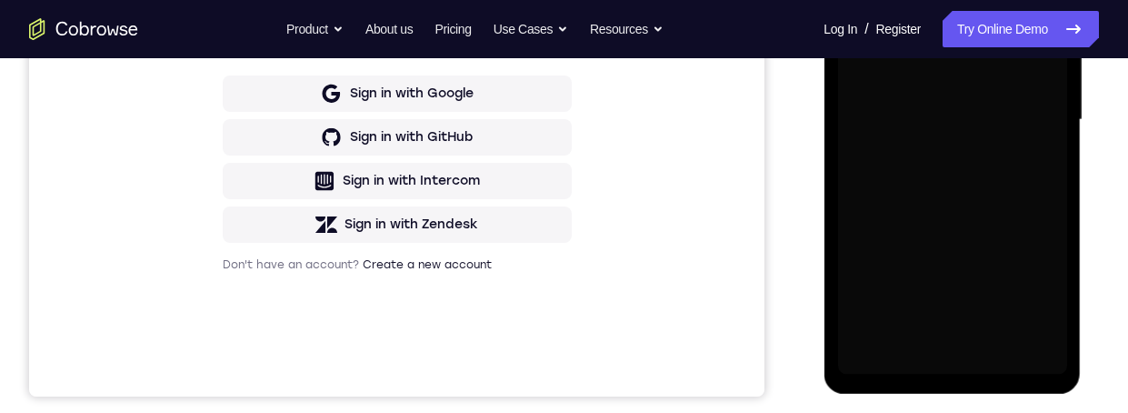
click at [1092, 121] on div at bounding box center [953, 117] width 291 height 559
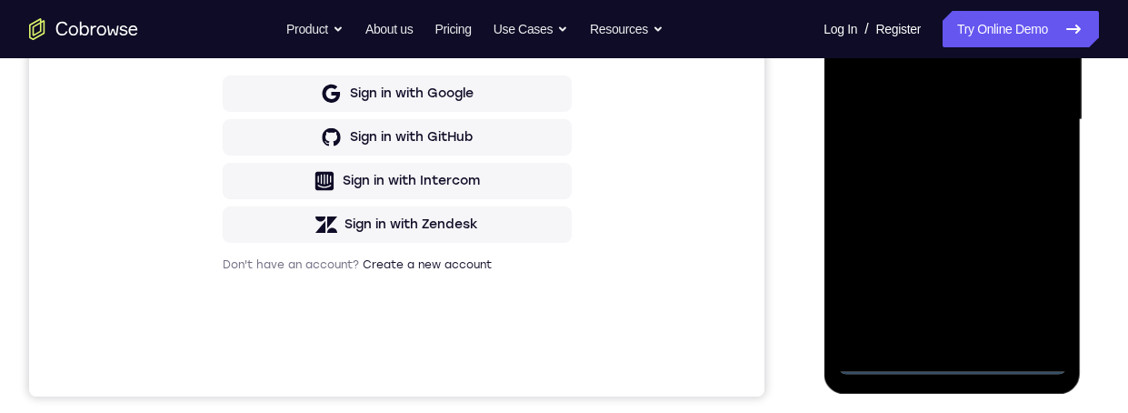
click at [957, 364] on div at bounding box center [951, 119] width 229 height 509
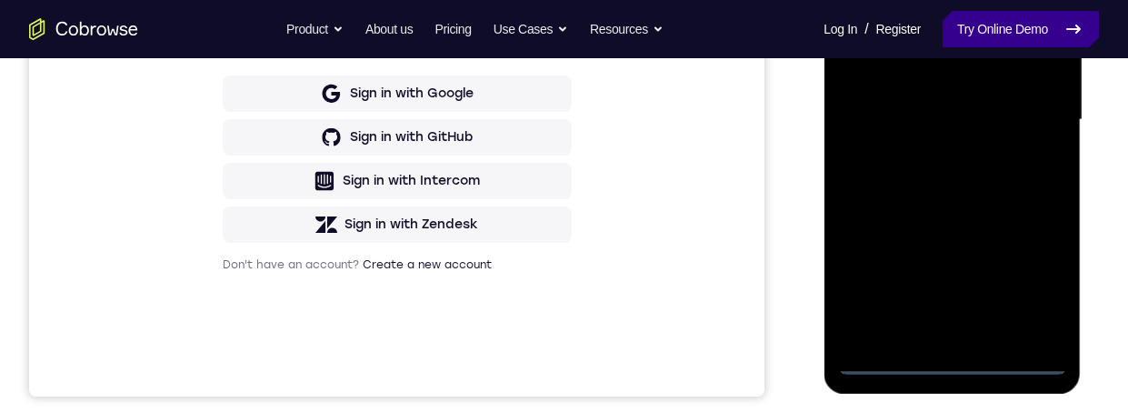
click at [1063, 18] on icon at bounding box center [1073, 29] width 22 height 22
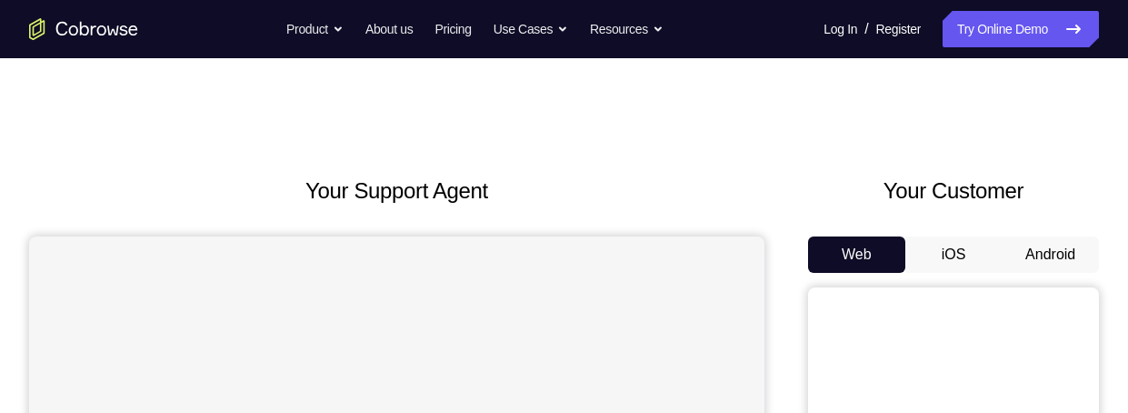
click at [1057, 256] on button "Android" at bounding box center [1050, 254] width 97 height 36
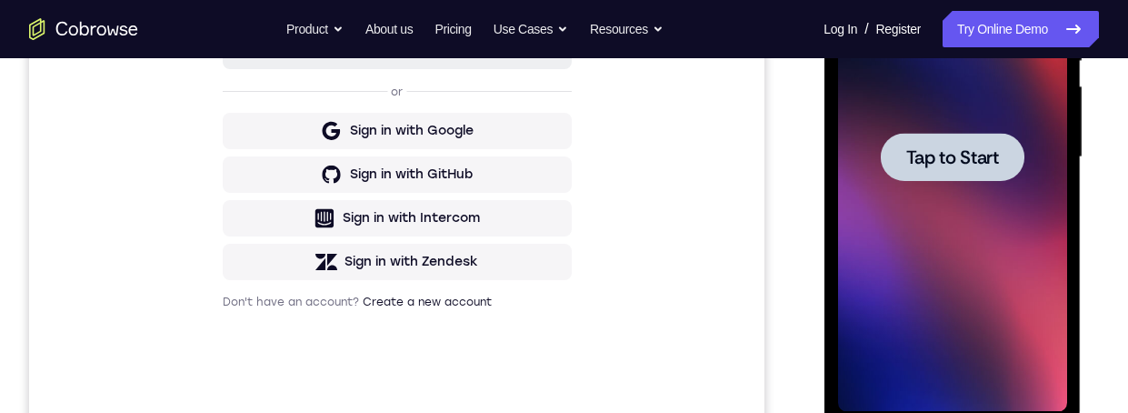
scroll to position [812, 0]
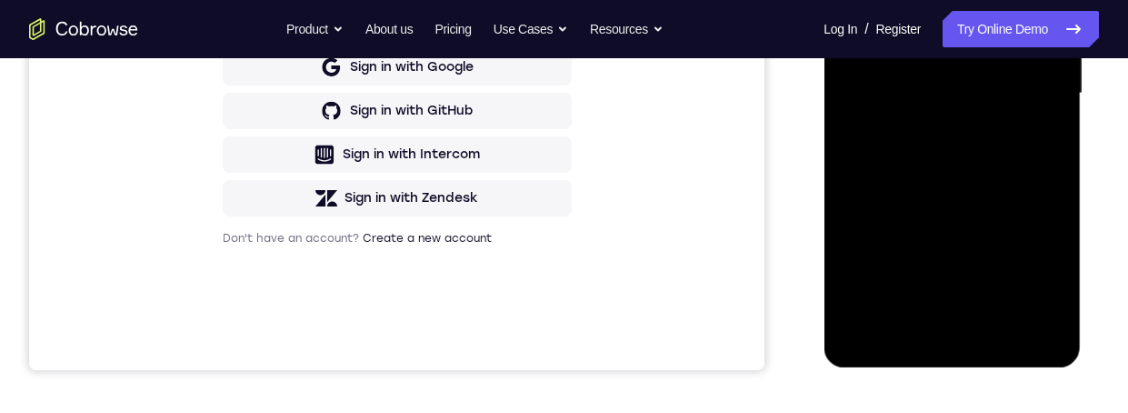
scroll to position [478, 0]
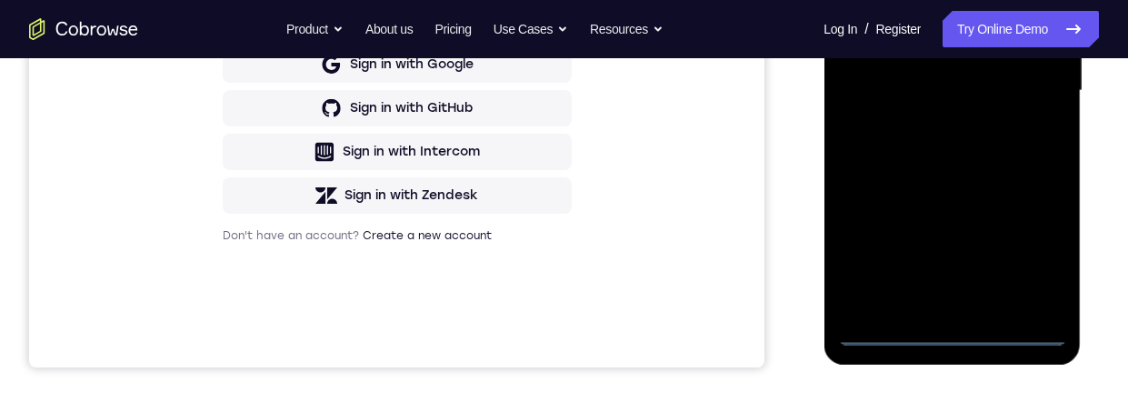
click at [959, 331] on div at bounding box center [951, 90] width 229 height 509
click at [1035, 252] on div at bounding box center [951, 90] width 229 height 509
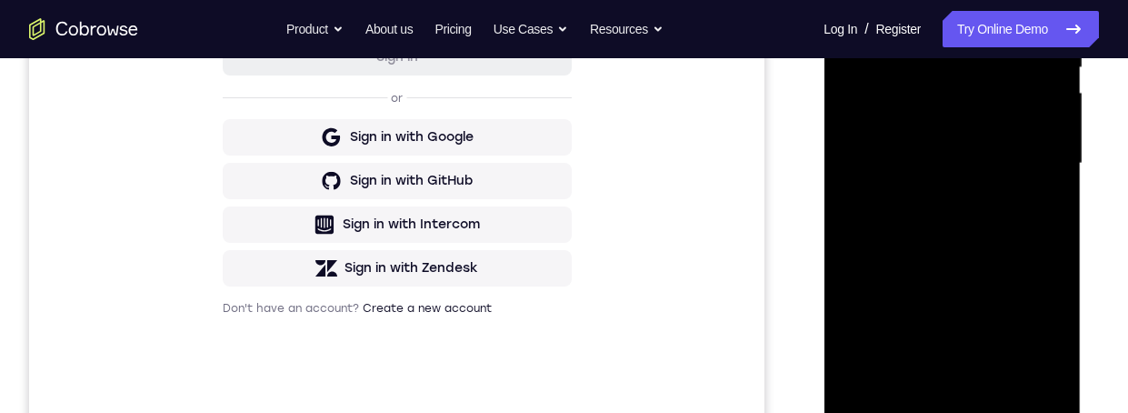
scroll to position [352, 0]
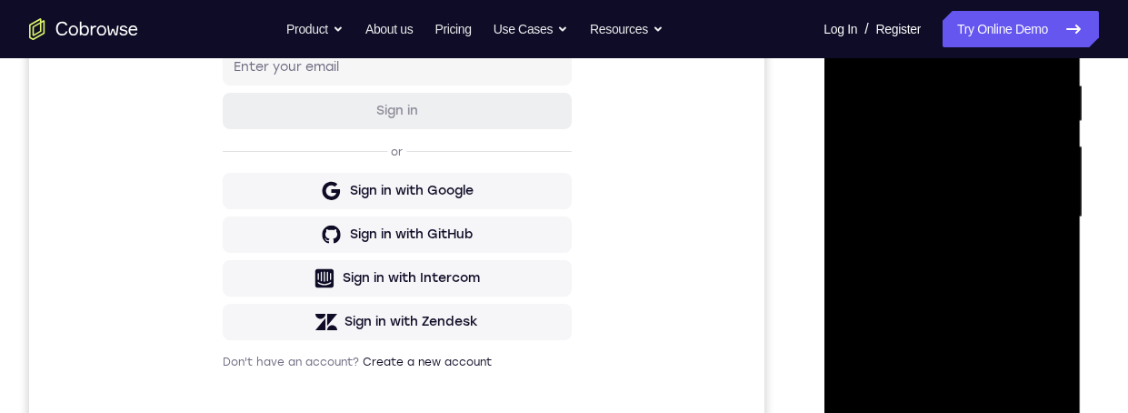
click at [969, 45] on div at bounding box center [951, 217] width 229 height 509
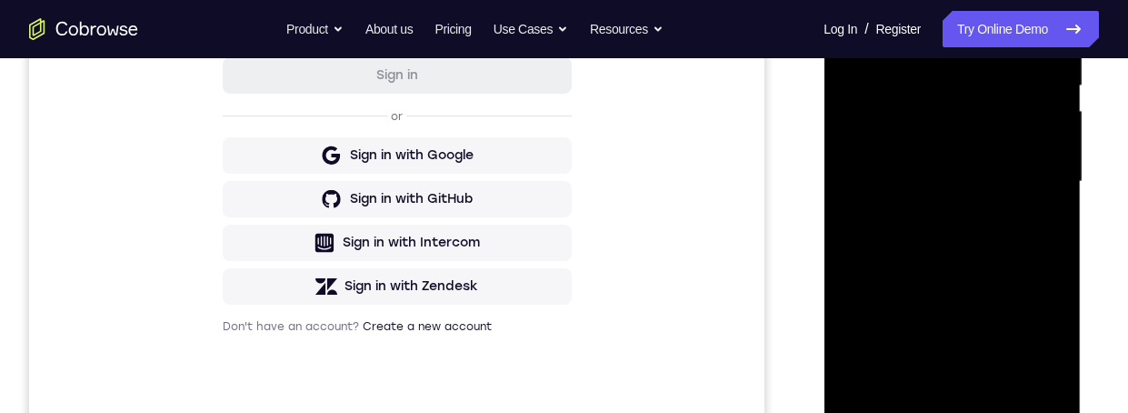
scroll to position [384, 0]
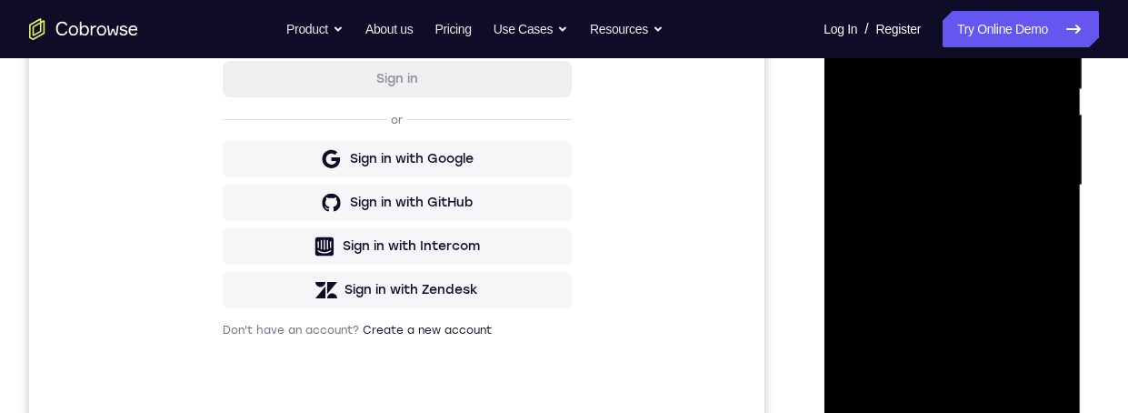
click at [1032, 178] on div at bounding box center [951, 185] width 229 height 509
click at [929, 218] on div at bounding box center [951, 185] width 229 height 509
click at [994, 174] on div at bounding box center [951, 185] width 229 height 509
